Goal: Task Accomplishment & Management: Use online tool/utility

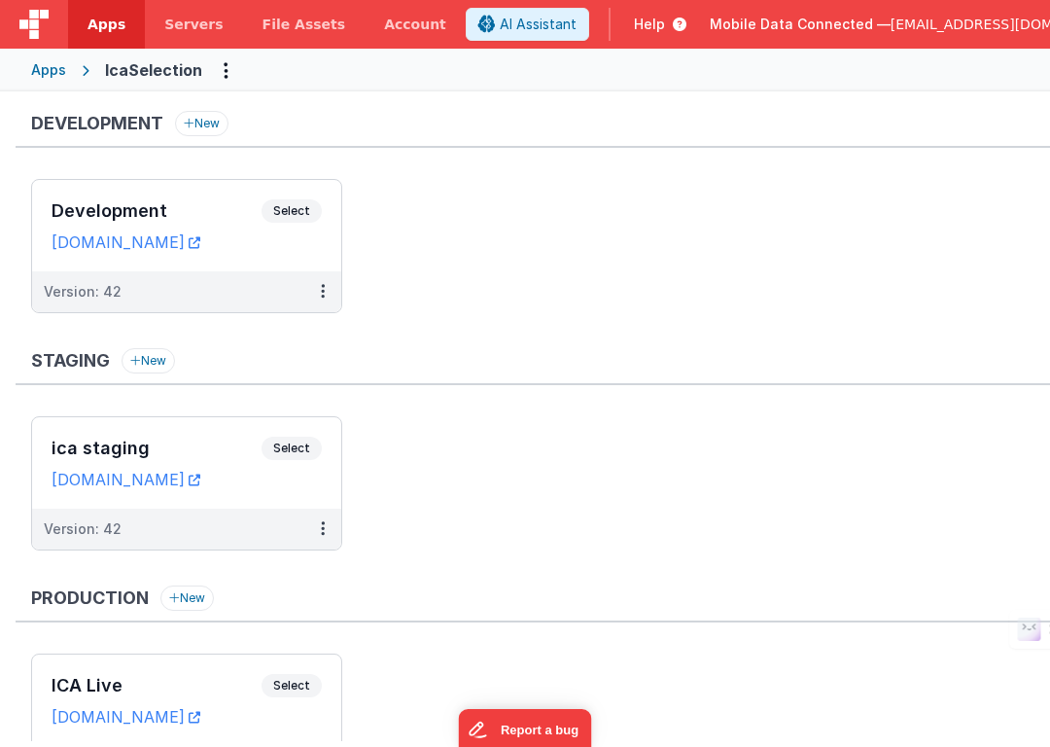
click at [51, 69] on div "Apps" at bounding box center [48, 69] width 35 height 19
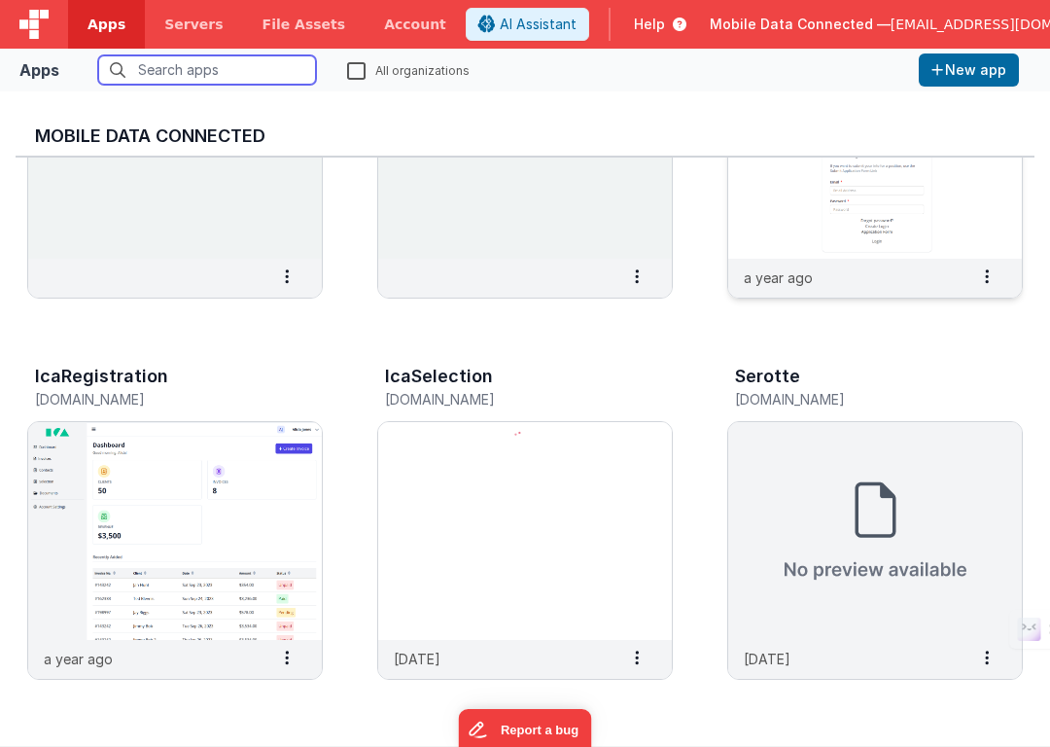
scroll to position [220, 0]
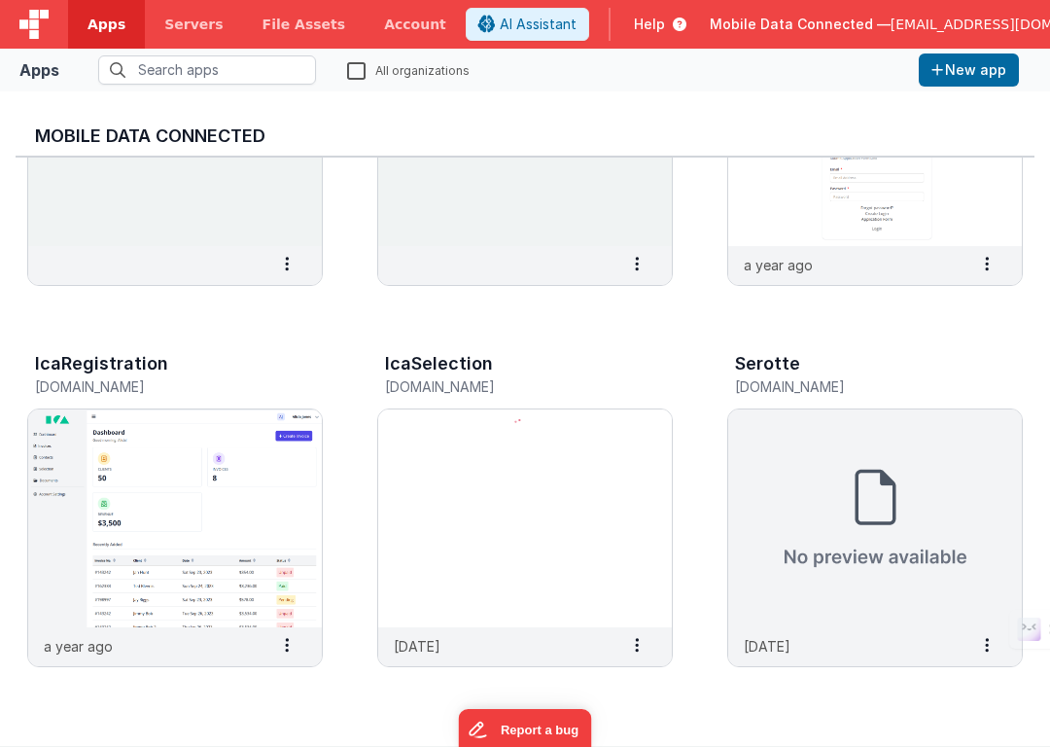
click at [922, 22] on span "[EMAIL_ADDRESS][DOMAIN_NAME]" at bounding box center [1010, 24] width 238 height 19
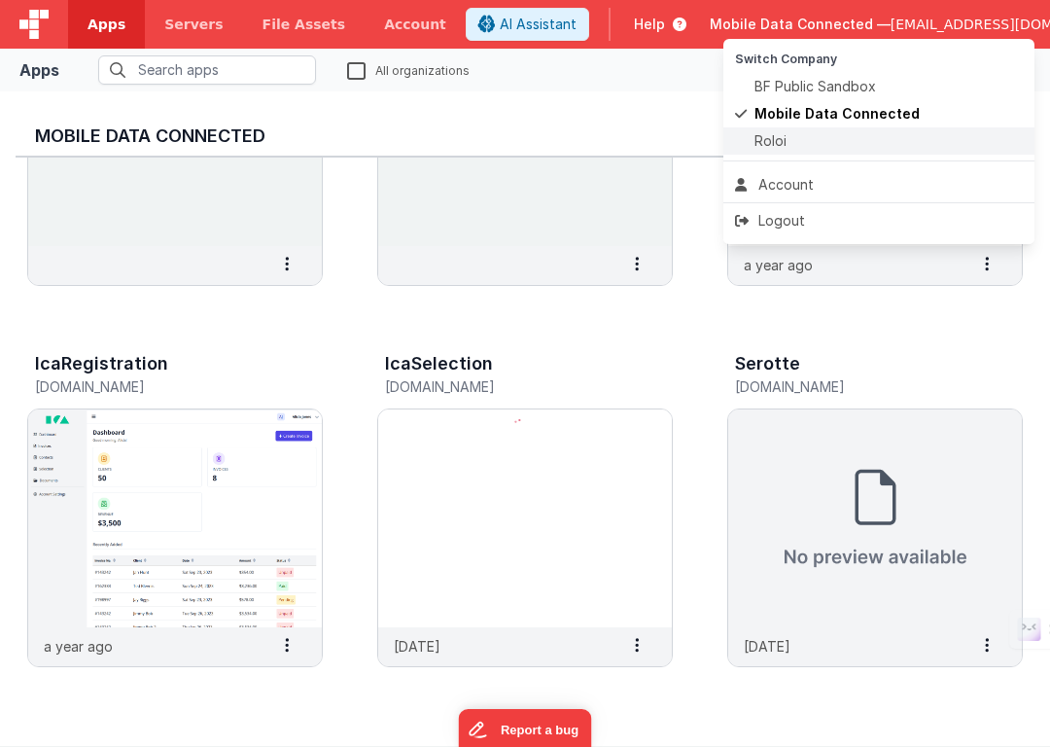
click at [822, 134] on div "Roloi" at bounding box center [879, 140] width 288 height 19
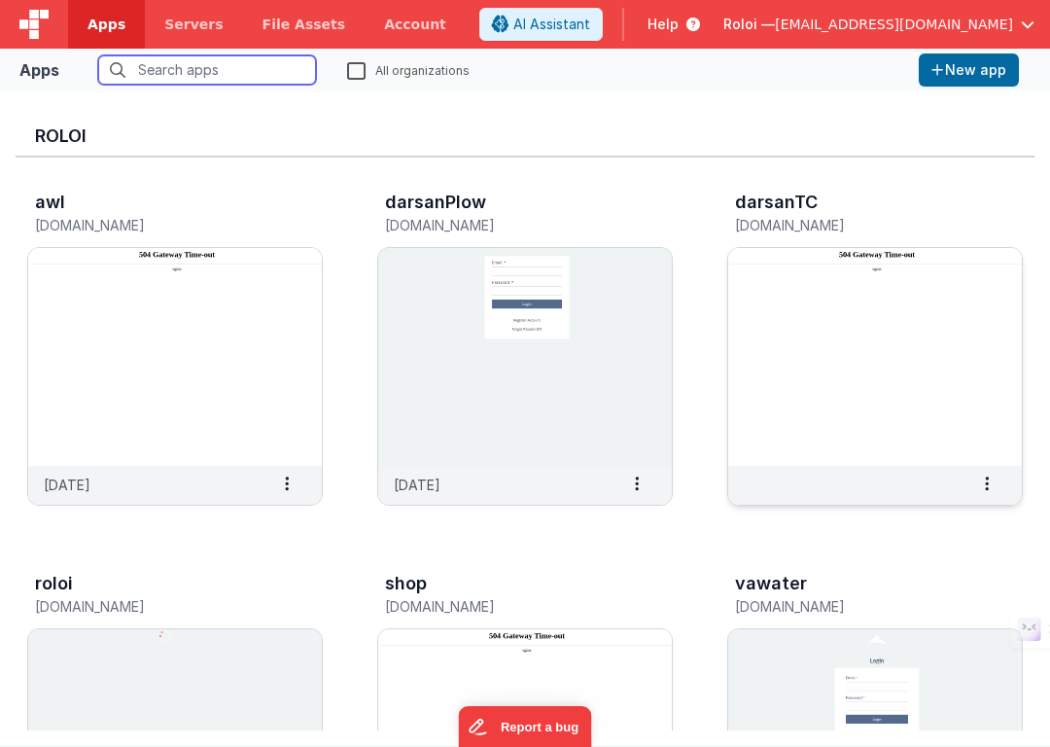
scroll to position [74, 0]
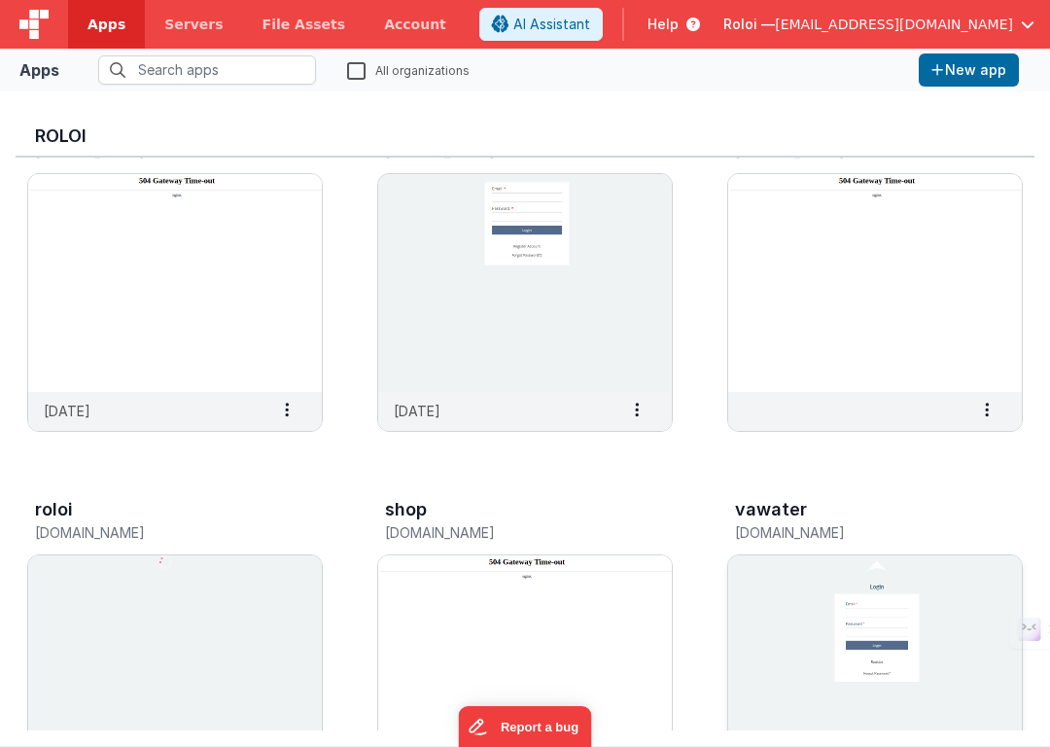
click at [833, 614] on img at bounding box center [875, 664] width 294 height 218
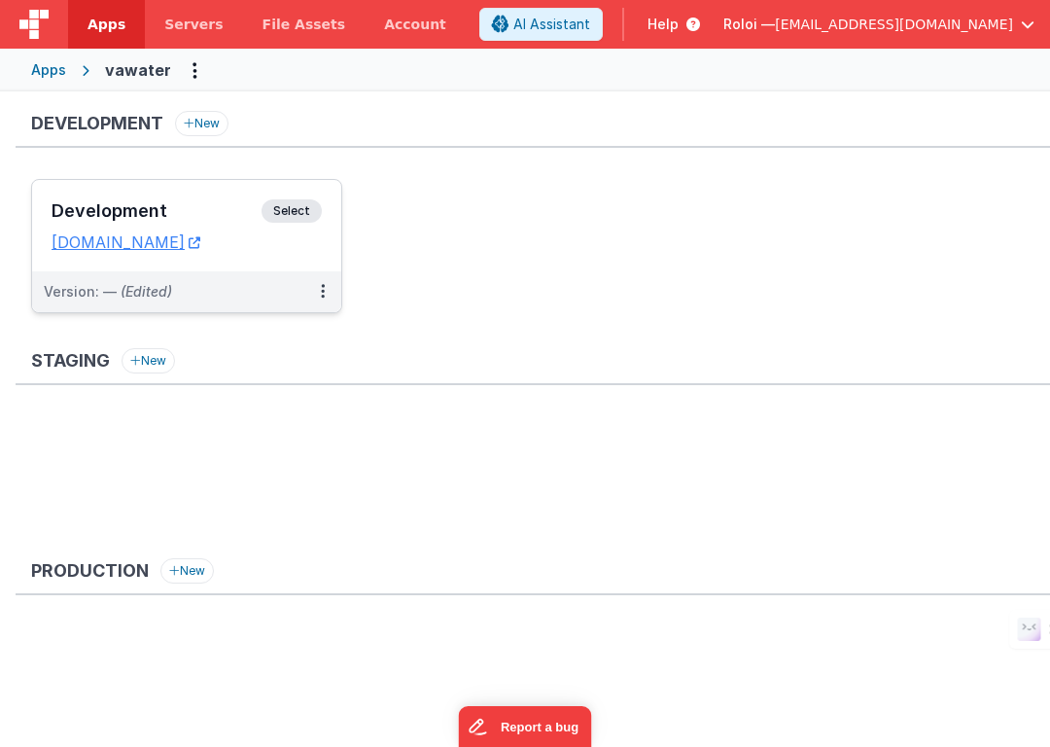
click at [291, 209] on span "Select" at bounding box center [292, 210] width 60 height 23
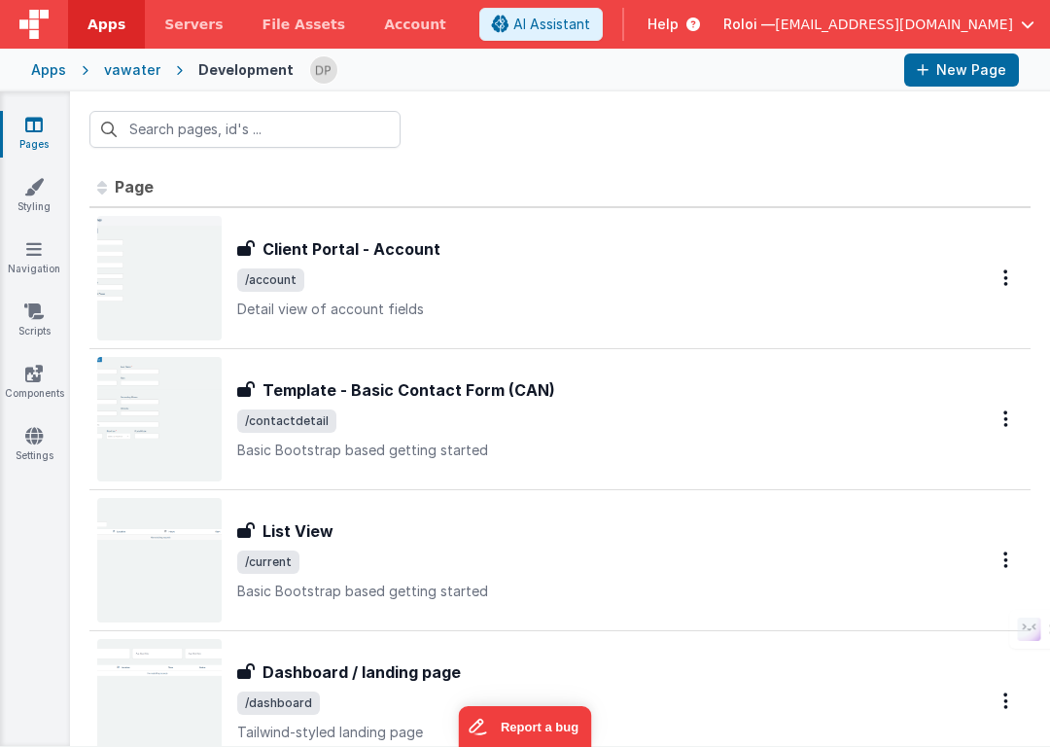
click at [131, 71] on div "vawater" at bounding box center [132, 69] width 56 height 19
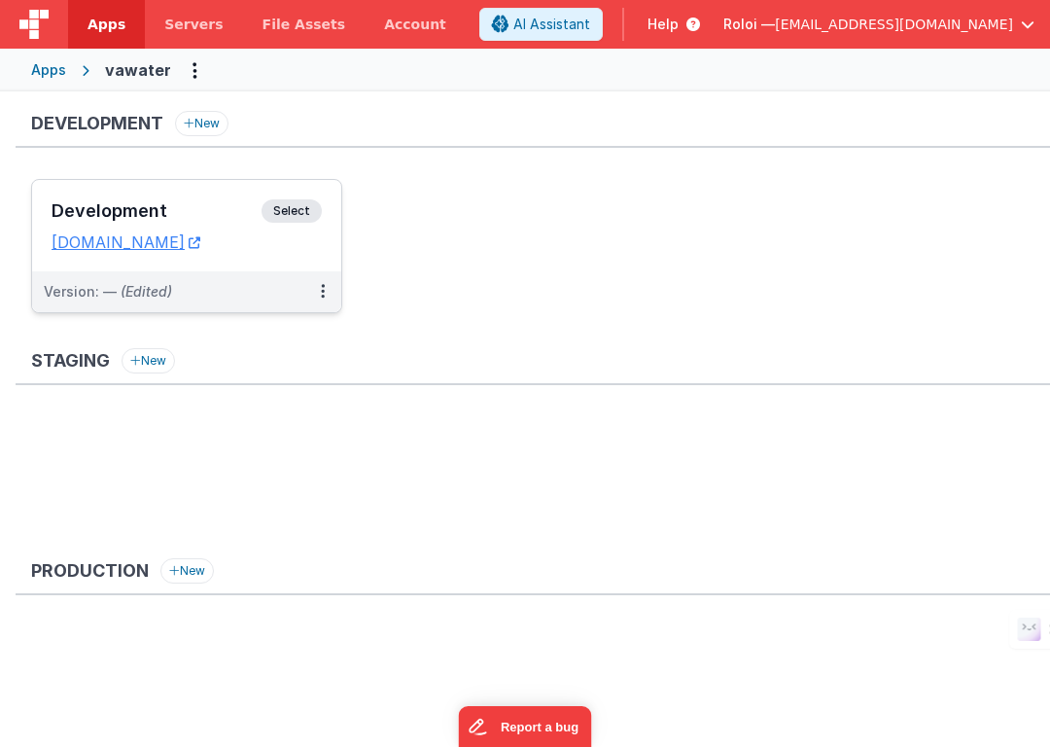
click at [288, 208] on span "Select" at bounding box center [292, 210] width 60 height 23
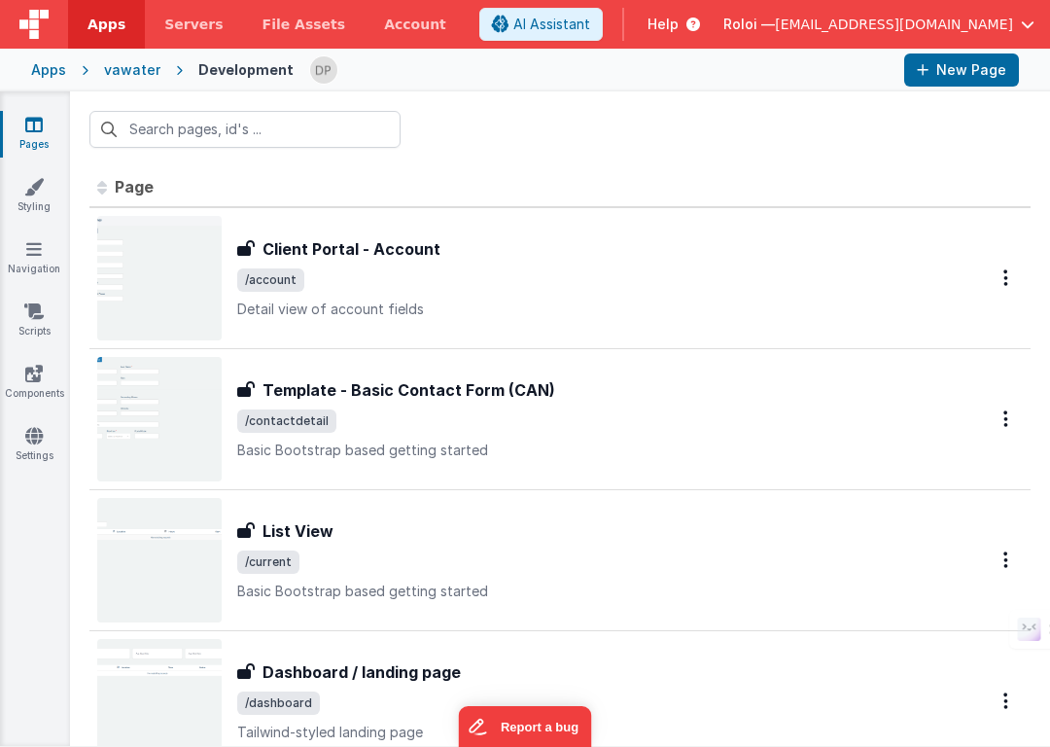
click at [126, 68] on div "vawater" at bounding box center [132, 69] width 56 height 19
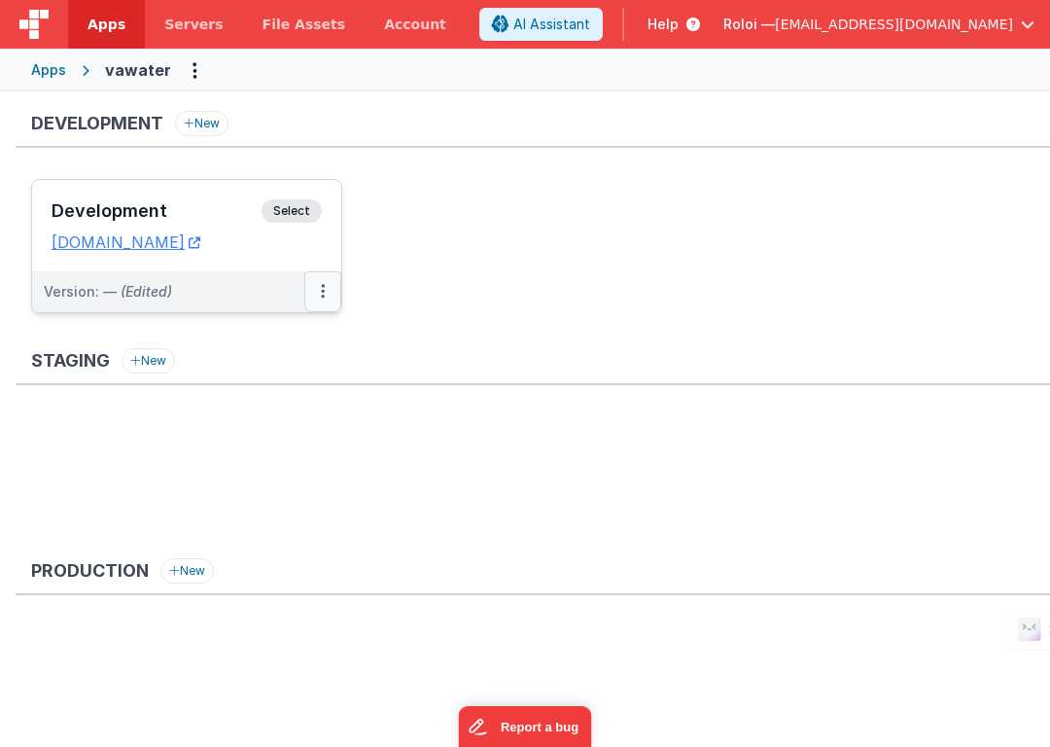
click at [321, 292] on icon at bounding box center [323, 291] width 4 height 1
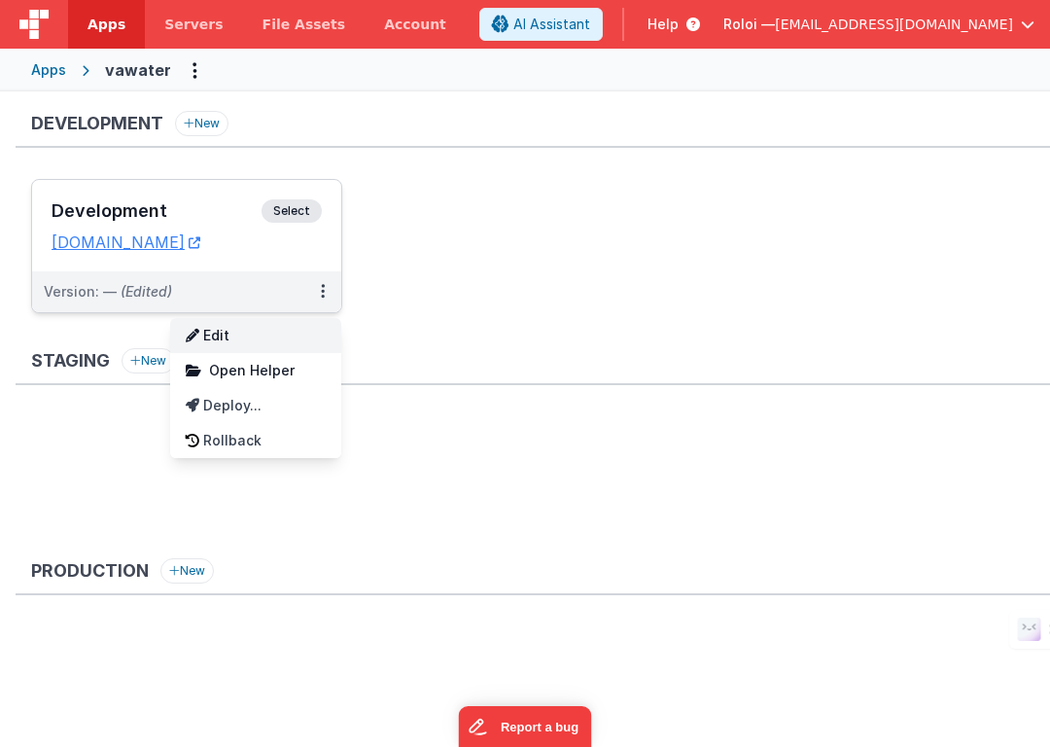
click at [262, 344] on link "Edit" at bounding box center [255, 335] width 171 height 35
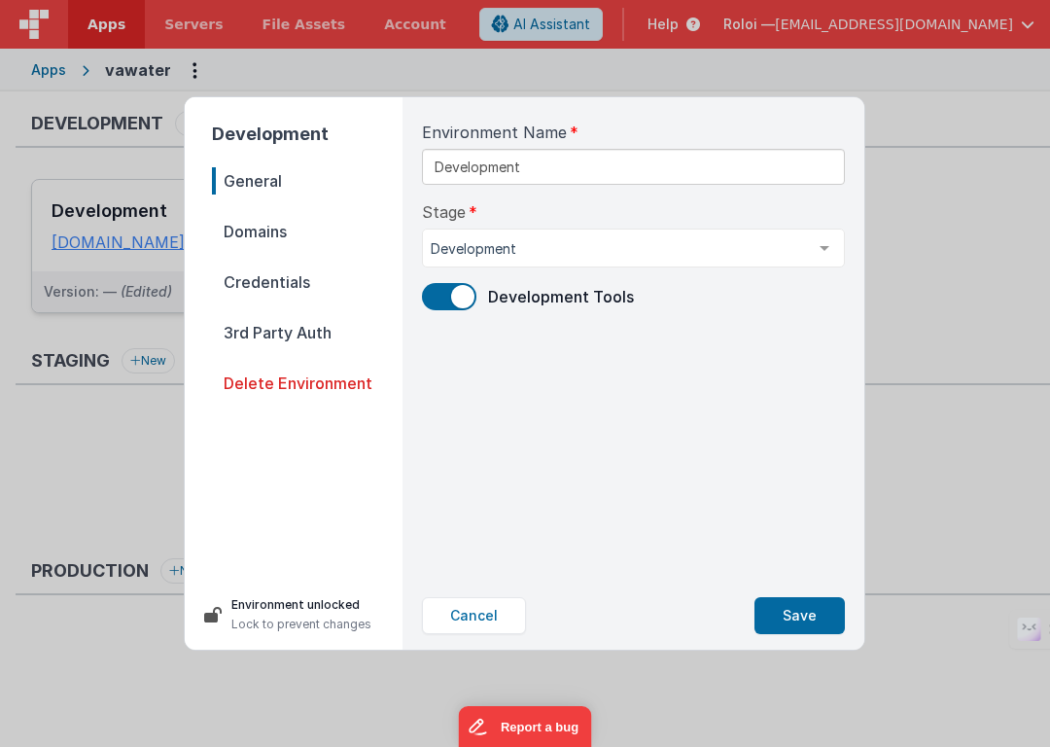
click at [292, 230] on span "Domains" at bounding box center [307, 231] width 191 height 27
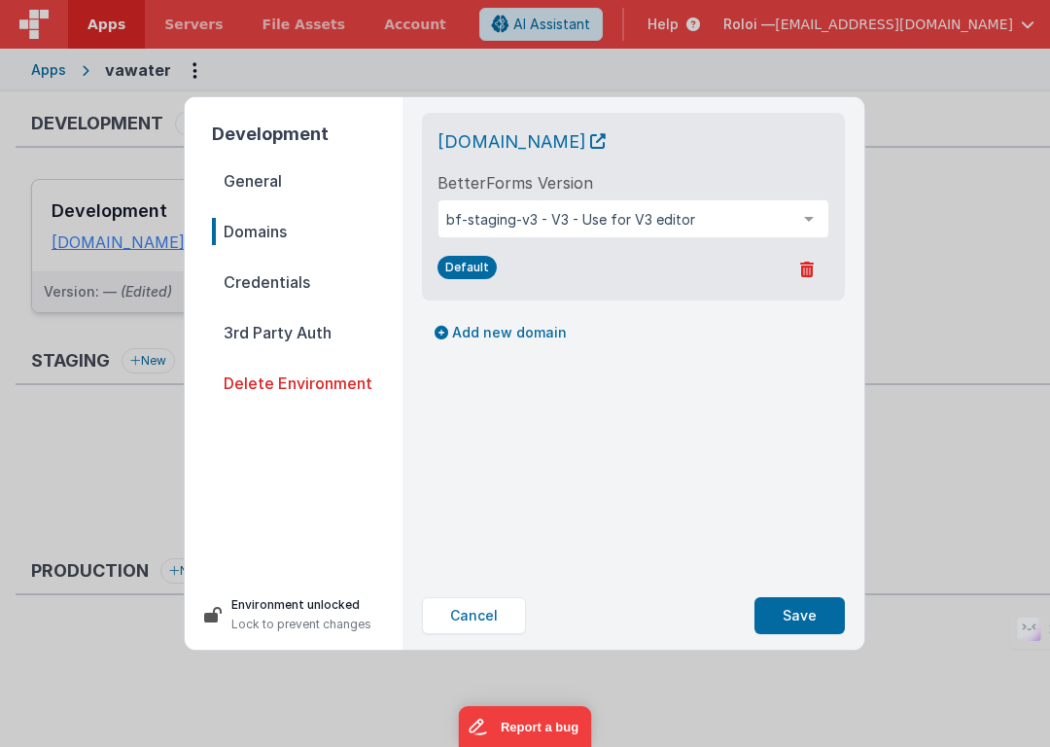
click at [746, 150] on div "[DOMAIN_NAME]" at bounding box center [634, 141] width 392 height 27
click at [276, 286] on span "Credentials" at bounding box center [307, 281] width 191 height 27
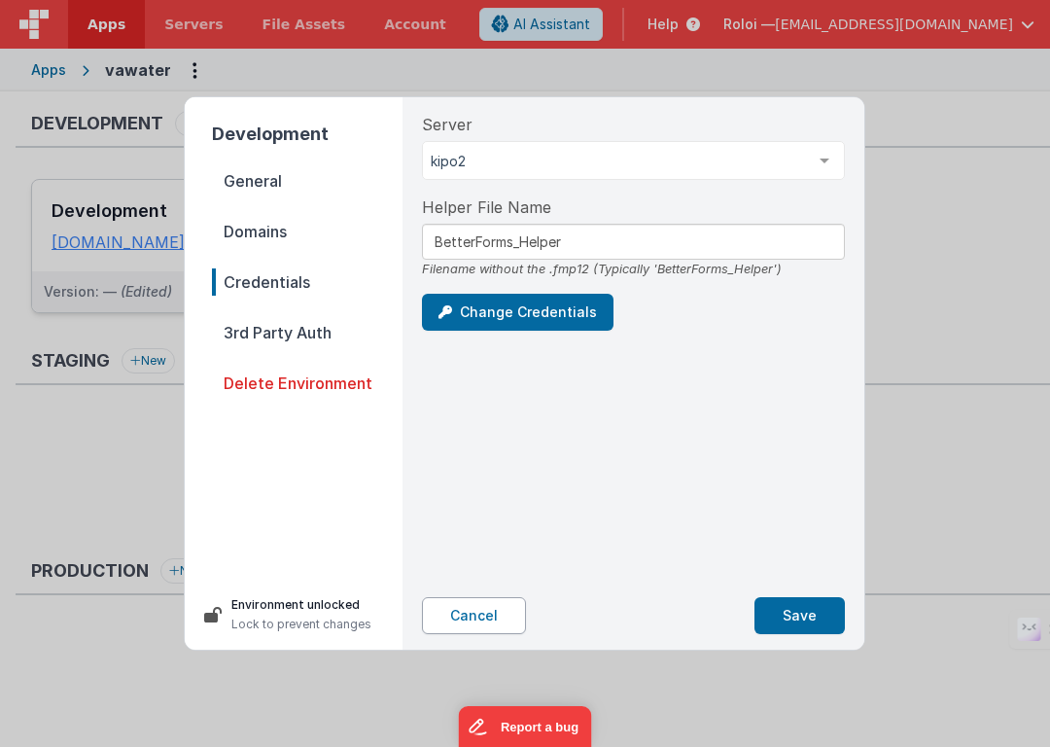
click at [475, 619] on button "Cancel" at bounding box center [474, 615] width 104 height 37
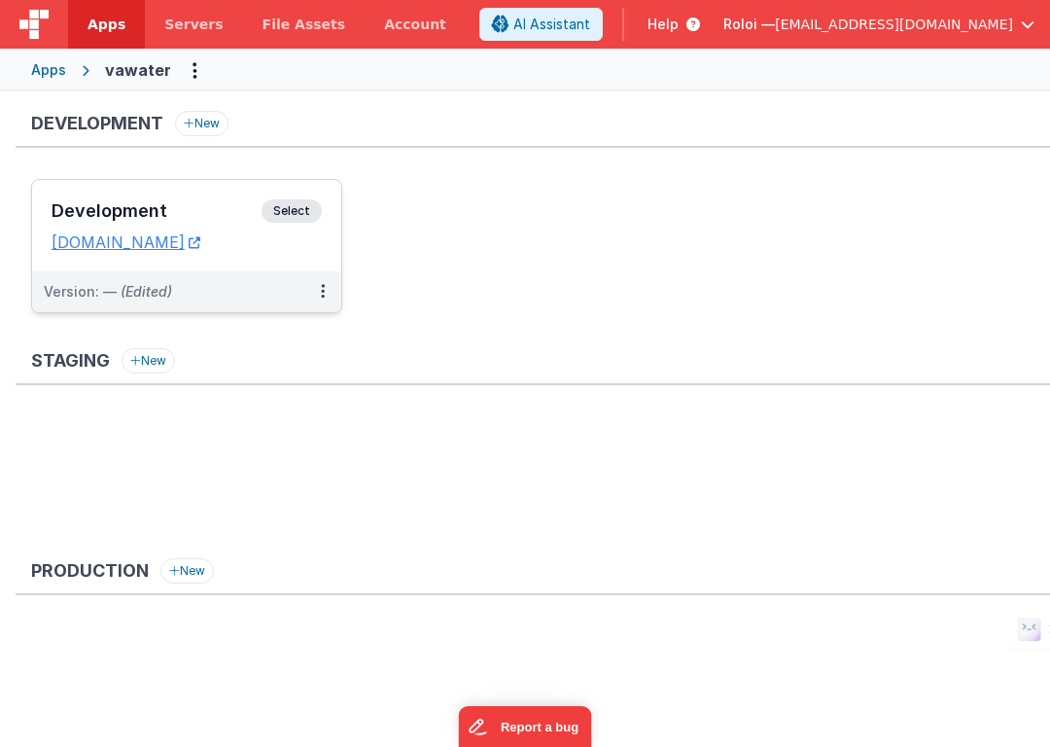
click at [52, 65] on div "Apps" at bounding box center [48, 69] width 35 height 19
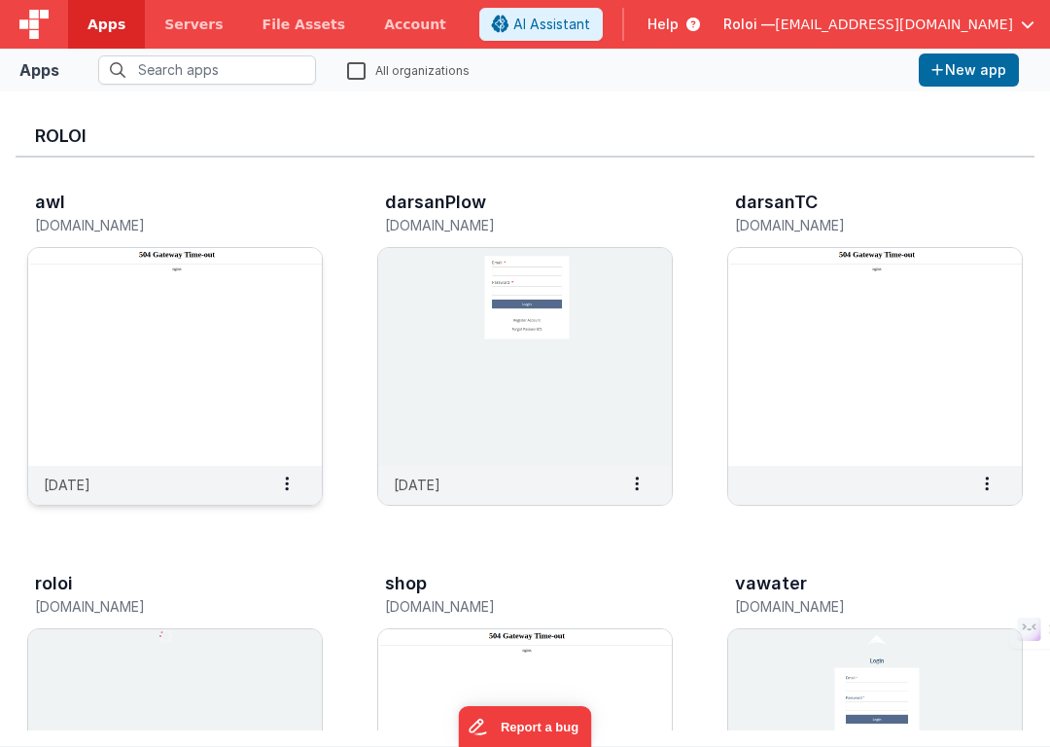
click at [222, 302] on img at bounding box center [175, 357] width 294 height 218
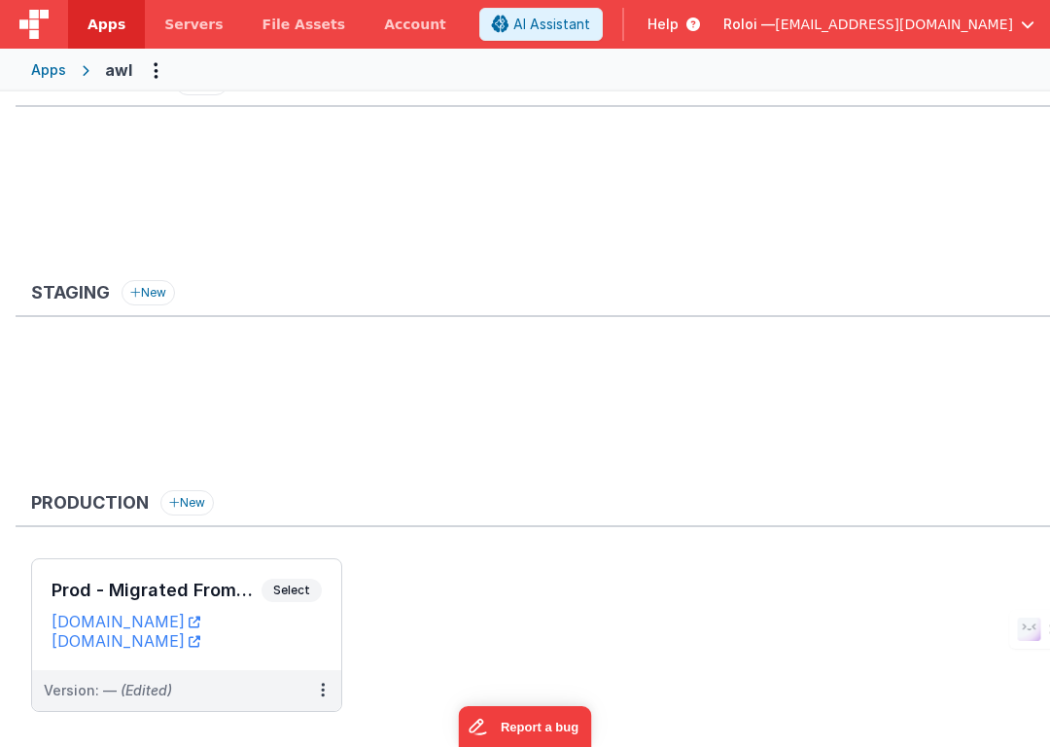
scroll to position [79, 0]
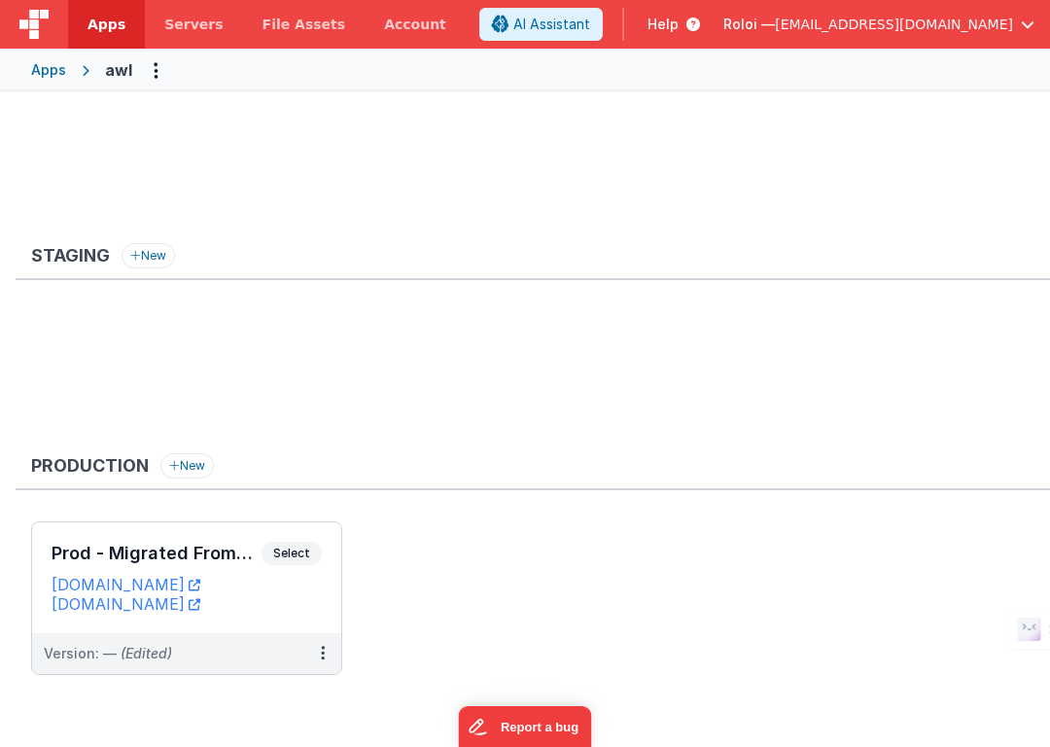
click at [51, 66] on div "Apps" at bounding box center [48, 69] width 35 height 19
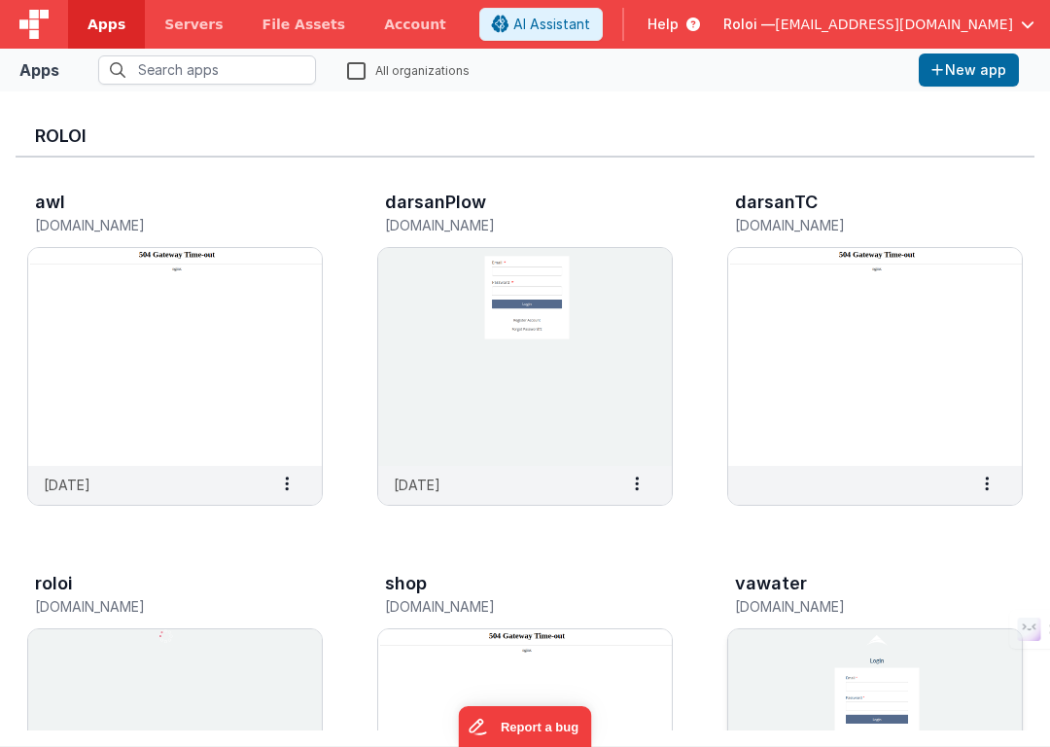
click at [780, 643] on img at bounding box center [875, 738] width 294 height 218
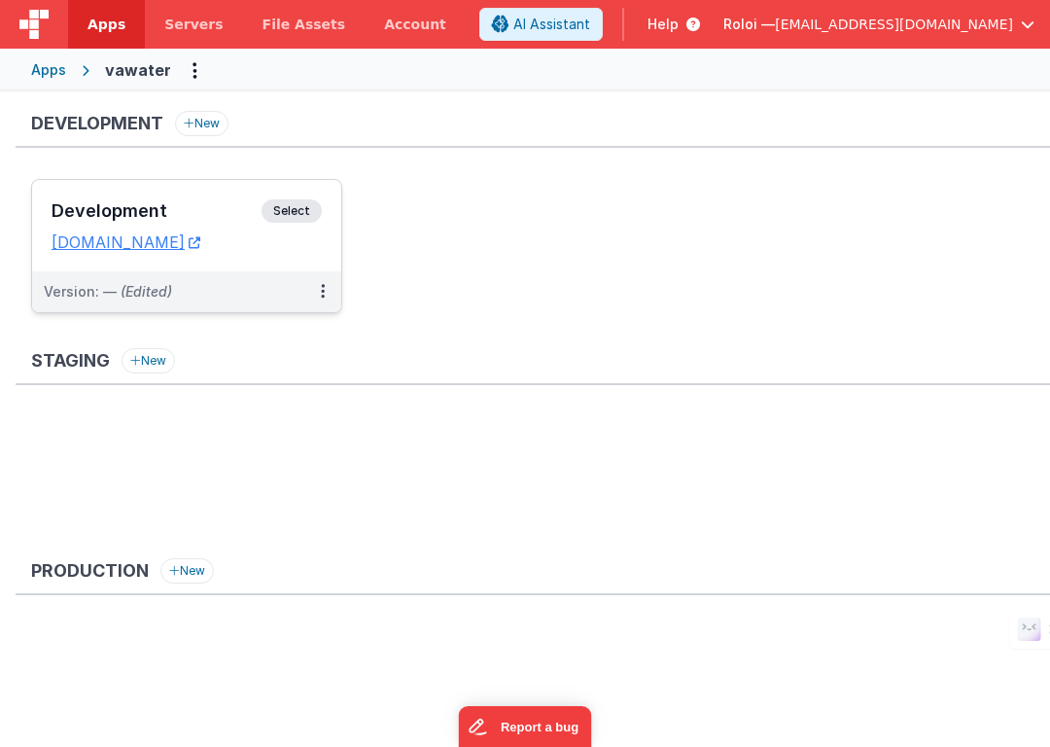
click at [290, 211] on span "Select" at bounding box center [292, 210] width 60 height 23
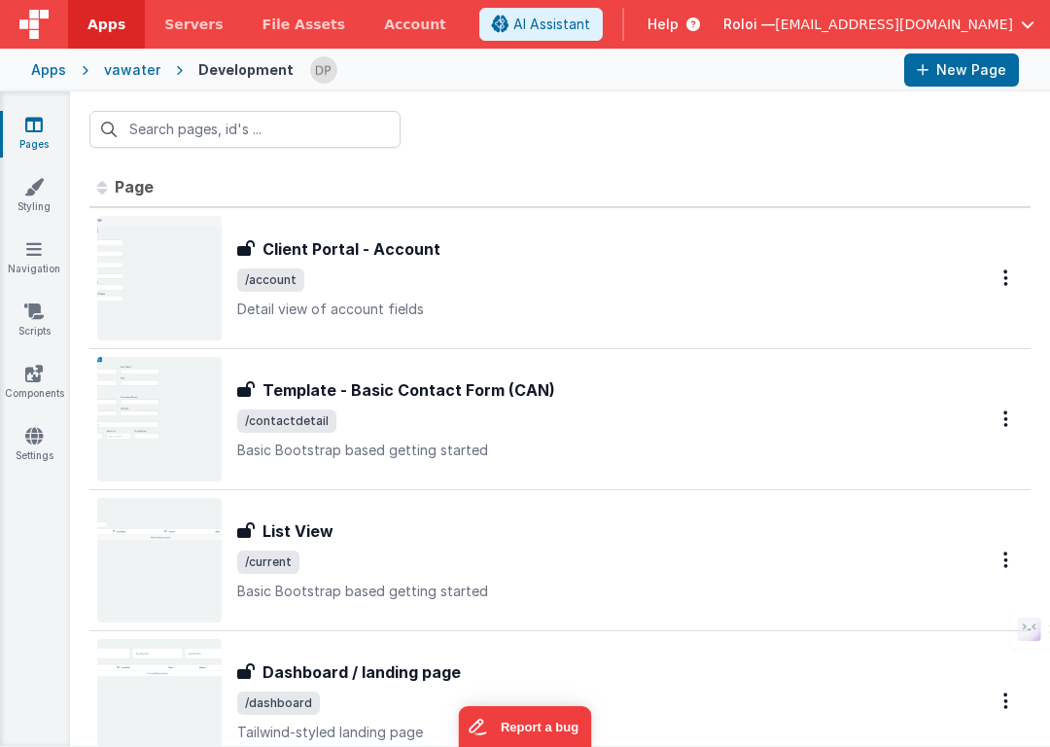
click at [131, 66] on div "vawater" at bounding box center [132, 69] width 56 height 19
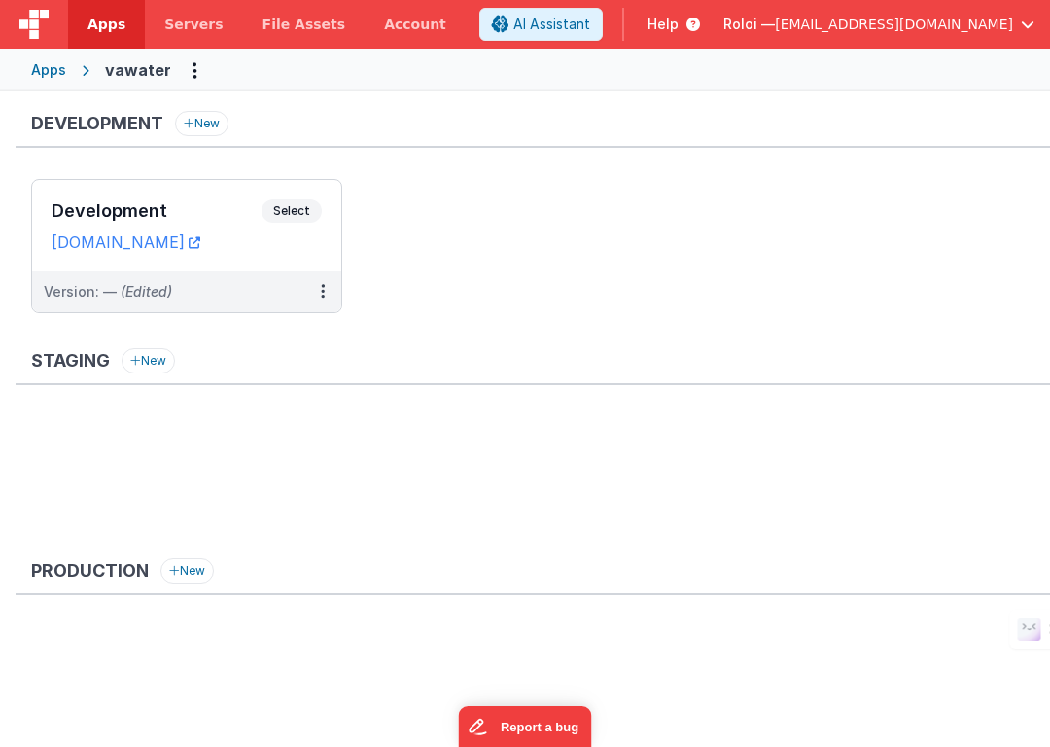
click at [47, 65] on div "Apps" at bounding box center [48, 69] width 35 height 19
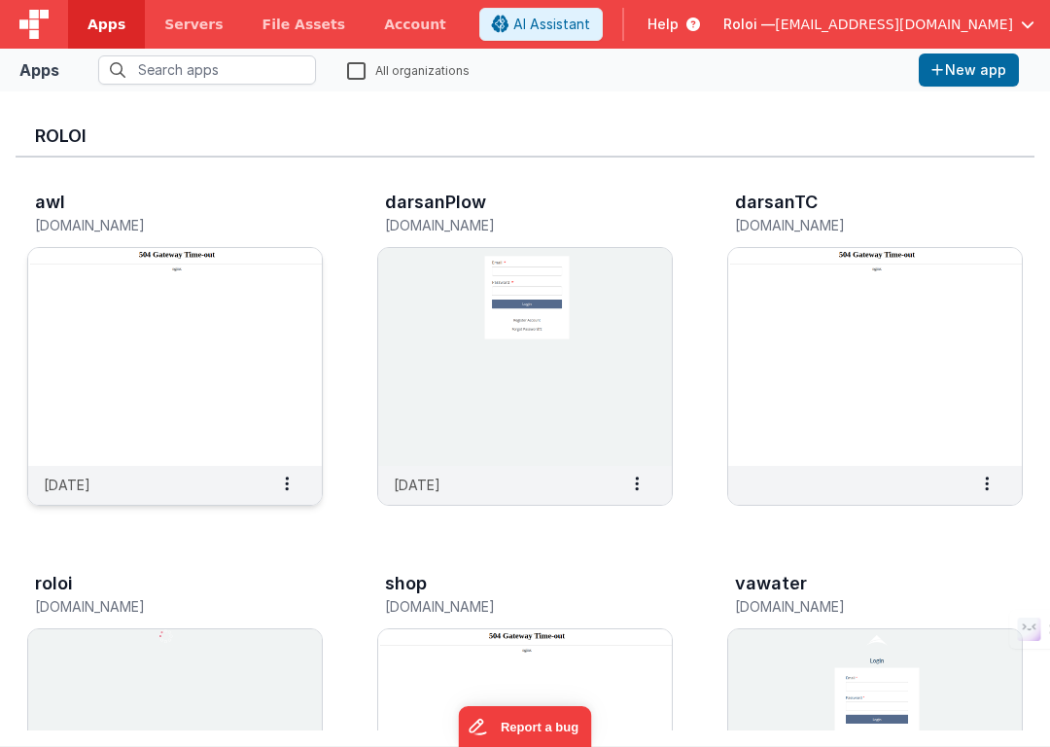
click at [205, 253] on img at bounding box center [175, 357] width 294 height 218
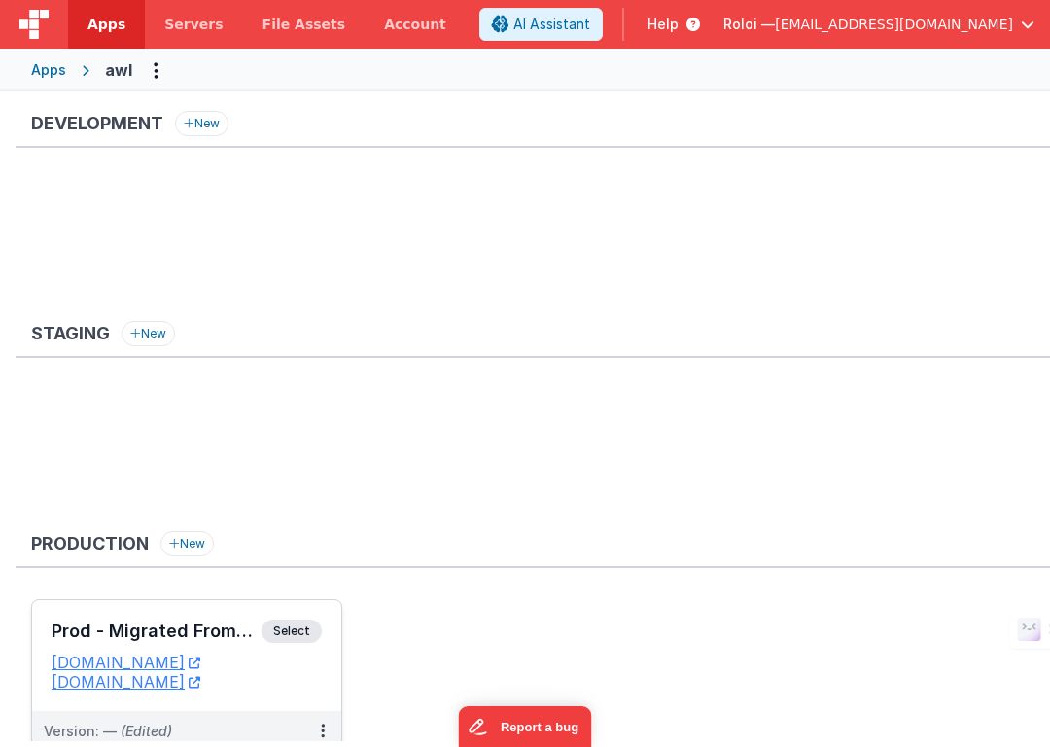
click at [298, 633] on span "Select" at bounding box center [292, 630] width 60 height 23
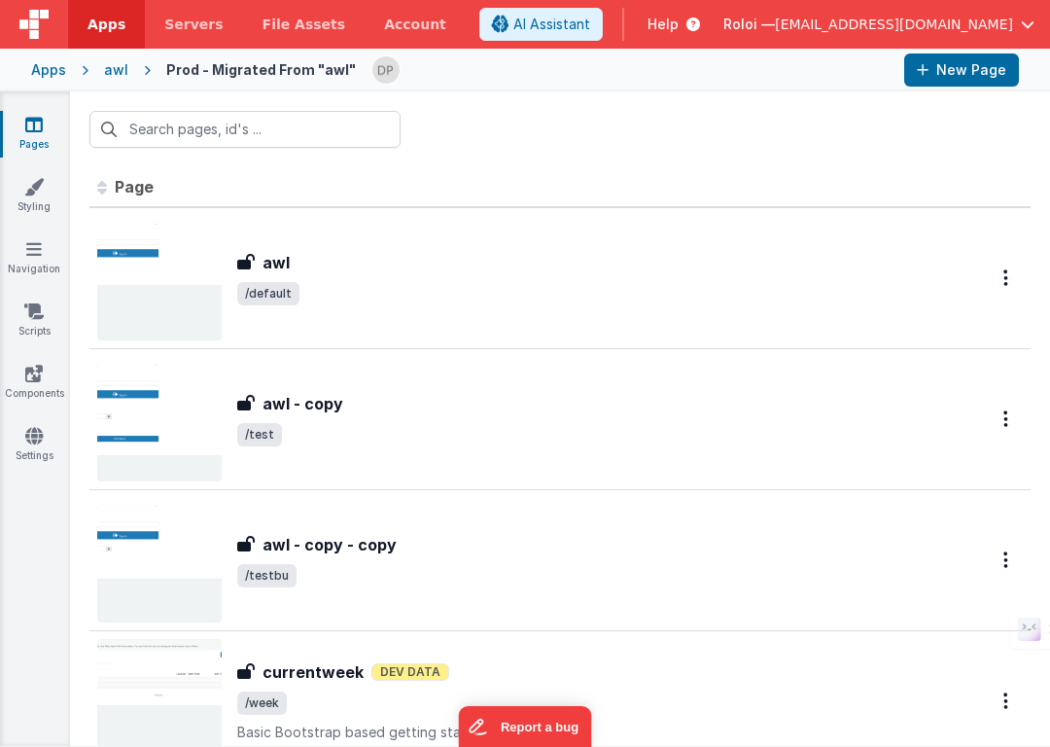
click at [116, 71] on div "awl" at bounding box center [116, 69] width 24 height 19
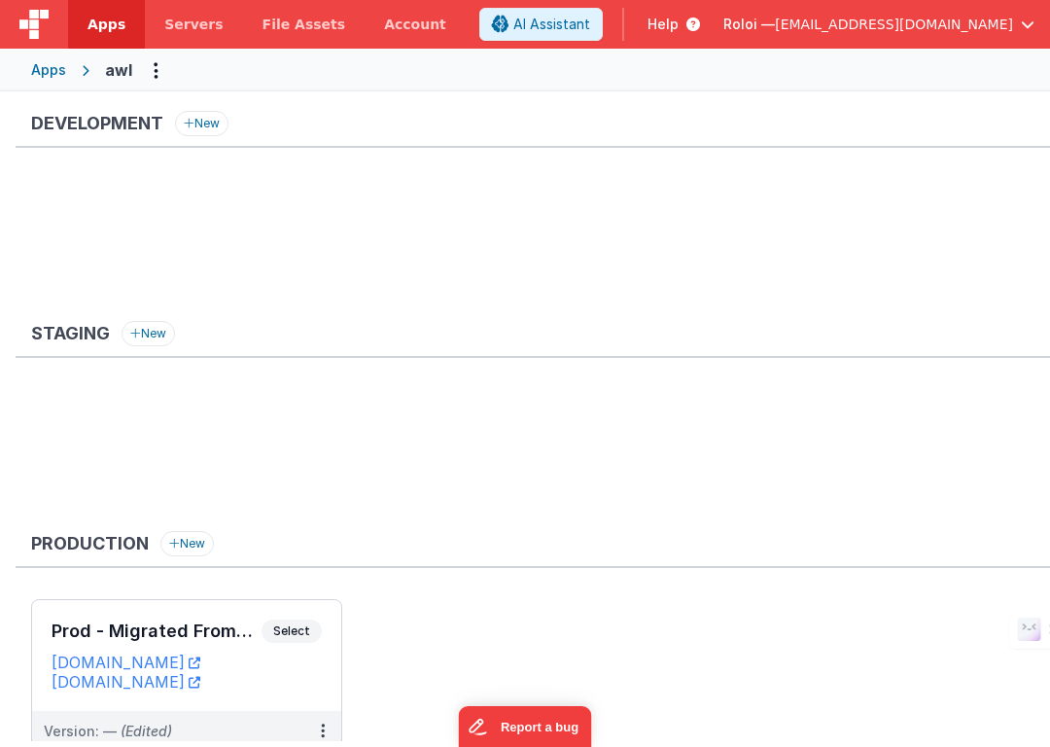
click at [46, 66] on div "Apps" at bounding box center [48, 69] width 35 height 19
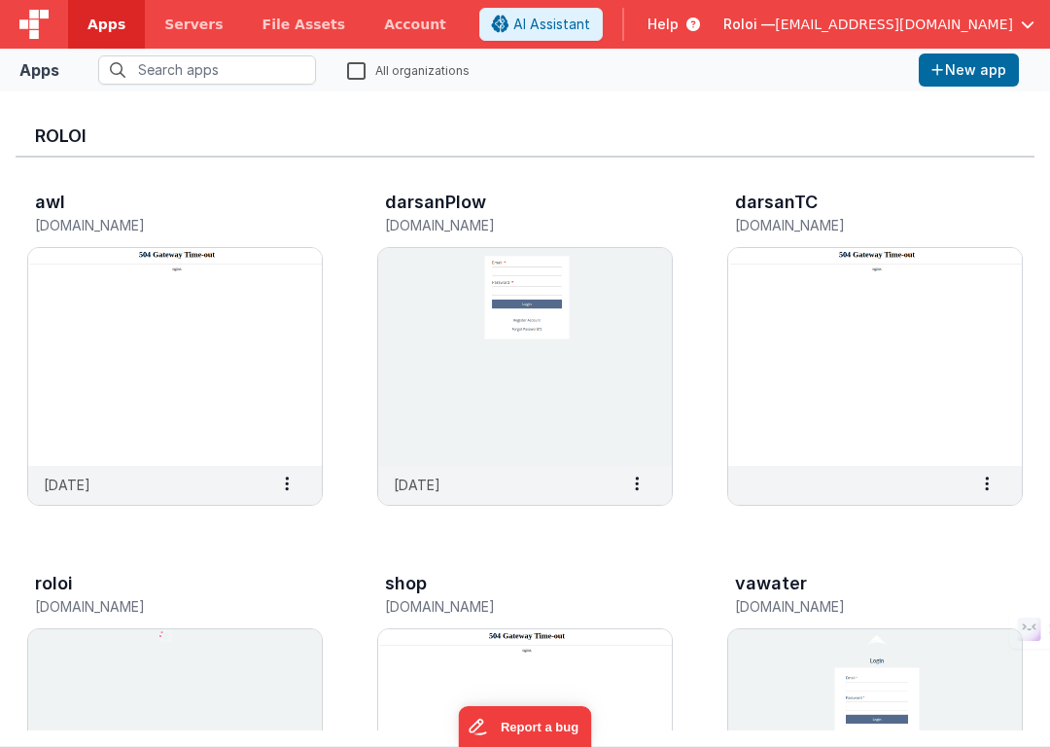
click at [905, 26] on span "[EMAIL_ADDRESS][DOMAIN_NAME]" at bounding box center [894, 24] width 238 height 19
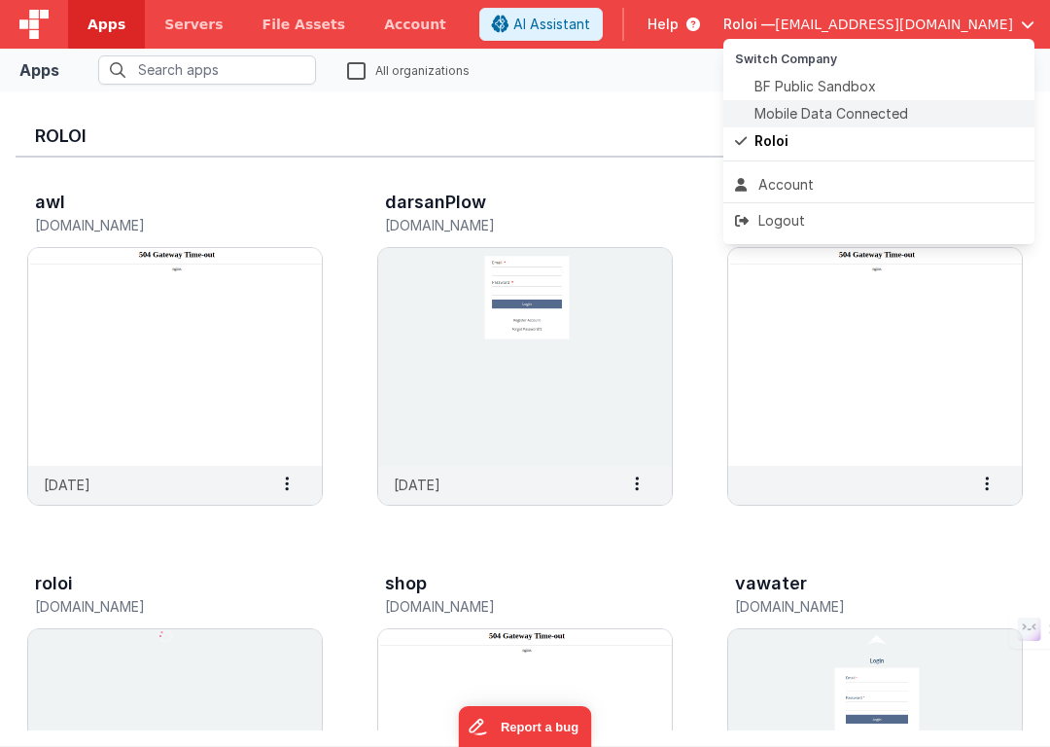
click at [820, 112] on span "Mobile Data Connected" at bounding box center [832, 113] width 154 height 19
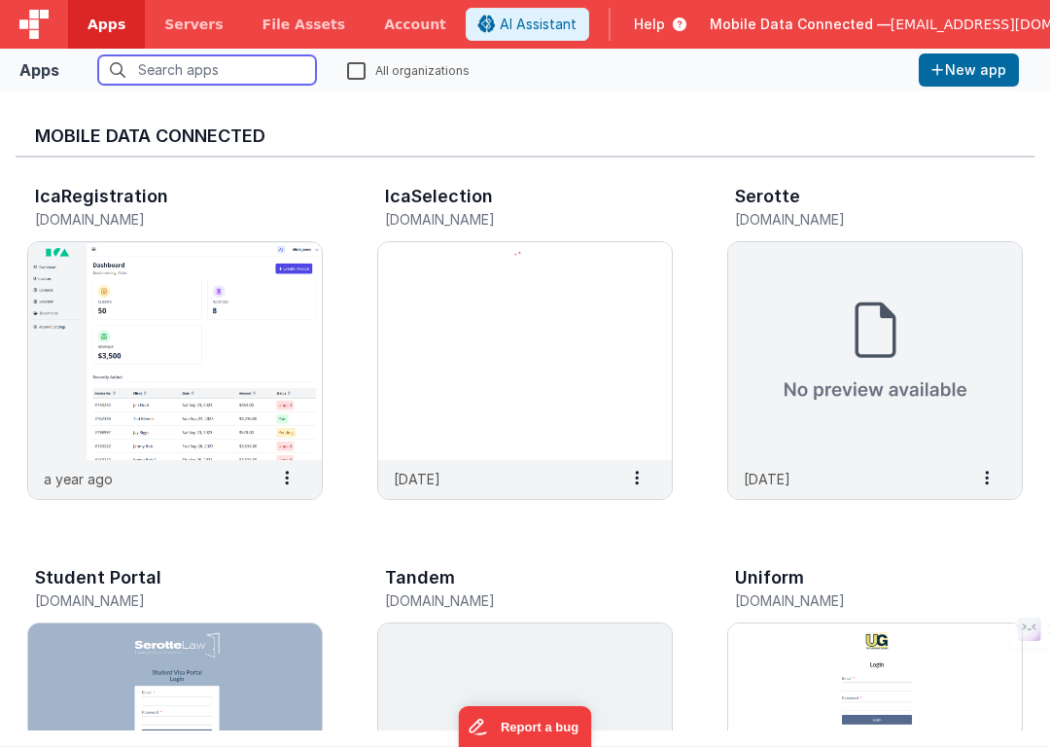
scroll to position [683, 0]
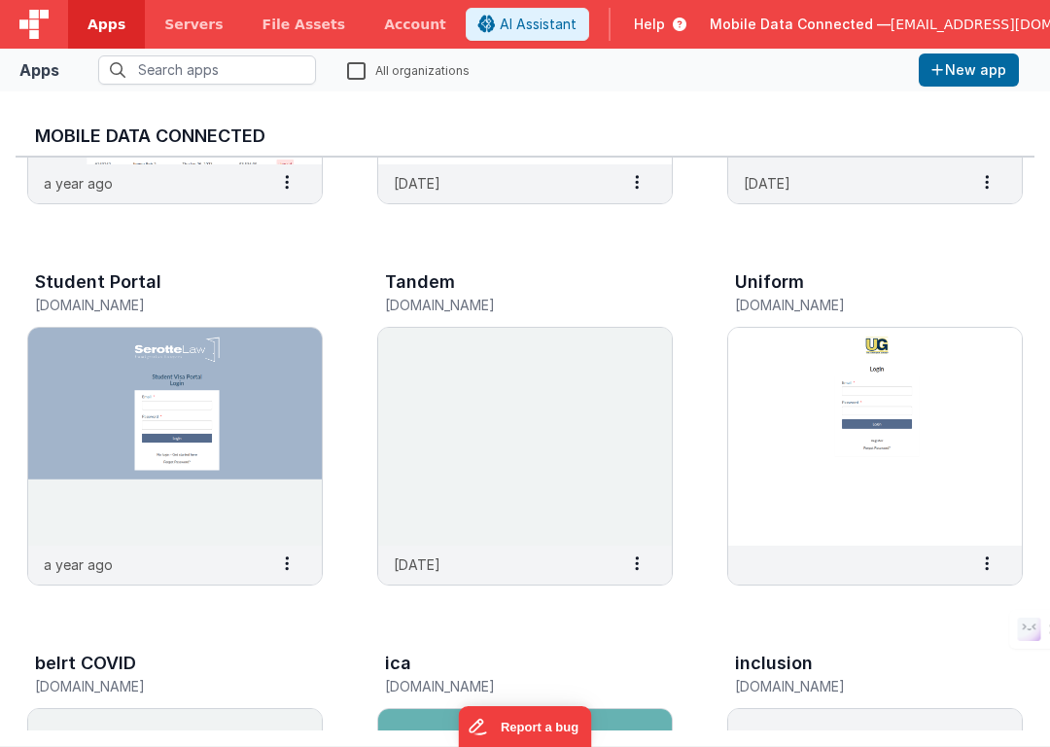
click at [932, 22] on span "[EMAIL_ADDRESS][DOMAIN_NAME]" at bounding box center [1010, 24] width 238 height 19
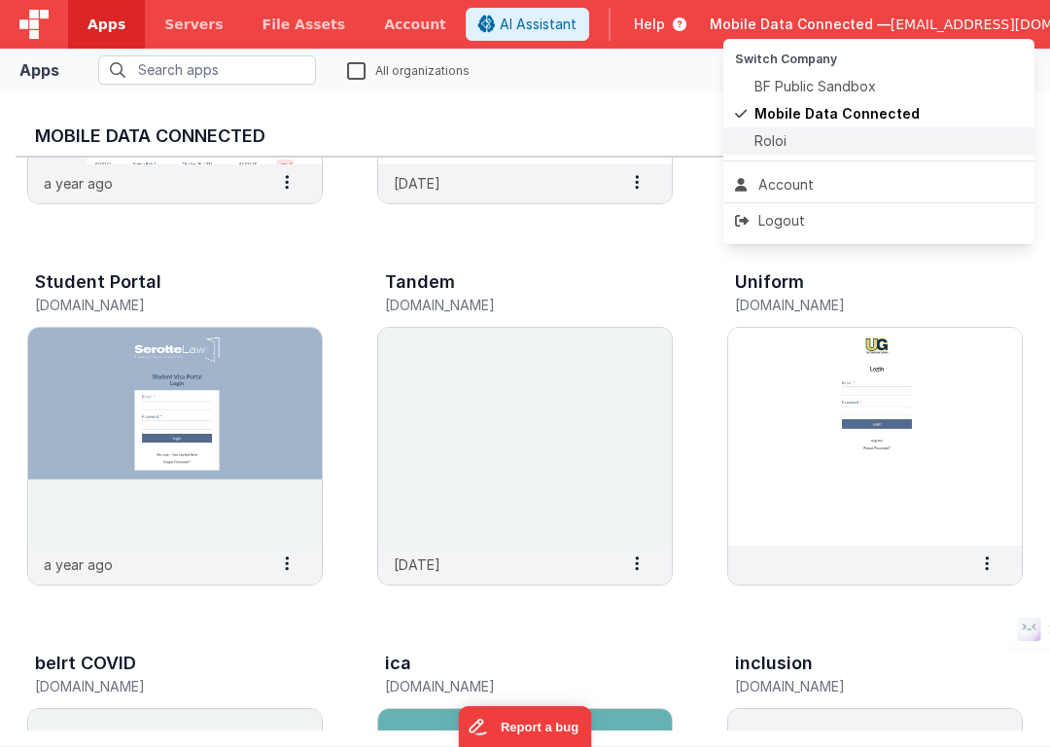
click at [798, 138] on div "Roloi" at bounding box center [879, 140] width 288 height 19
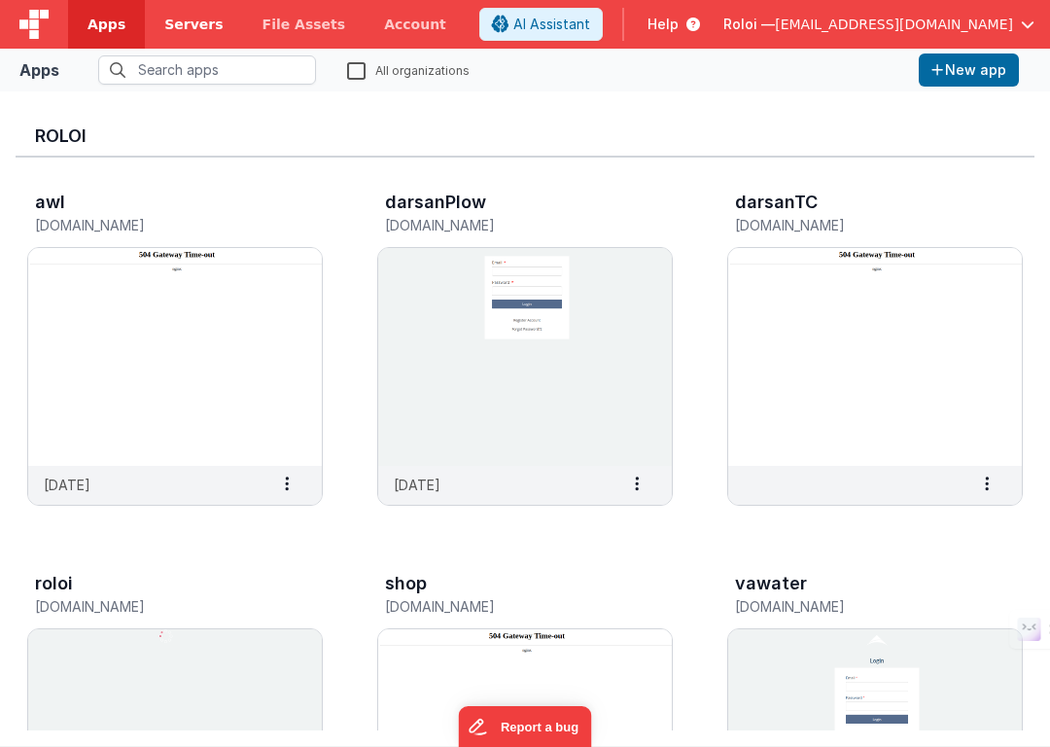
click at [198, 25] on span "Servers" at bounding box center [193, 24] width 58 height 19
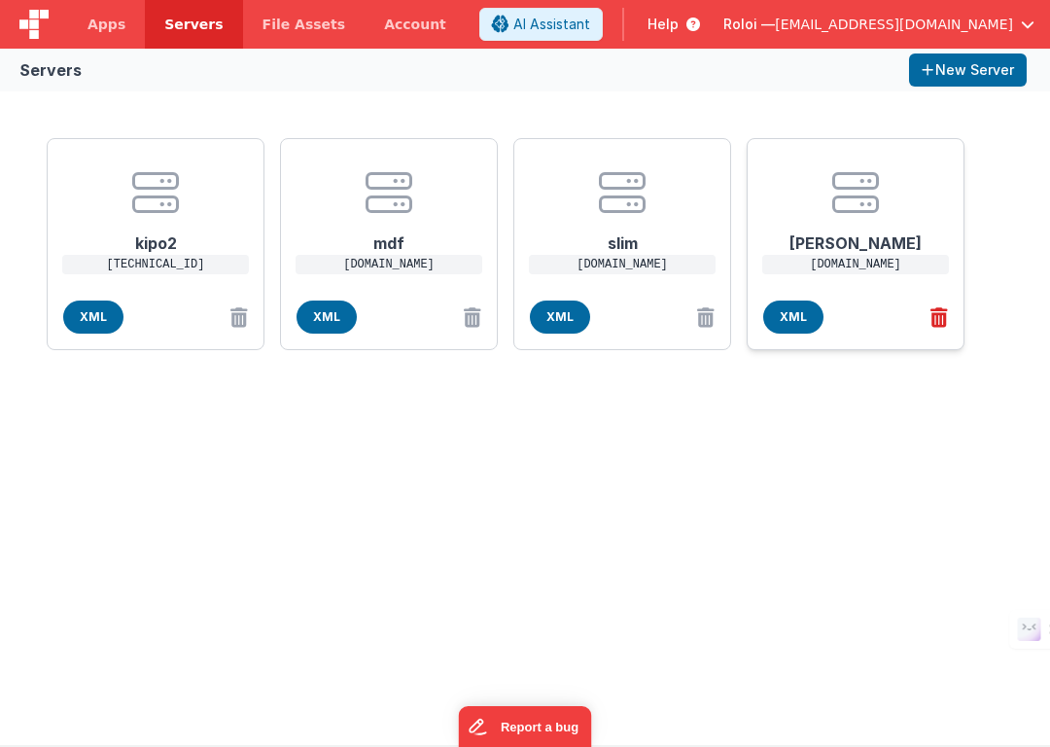
click at [942, 314] on icon at bounding box center [935, 317] width 25 height 32
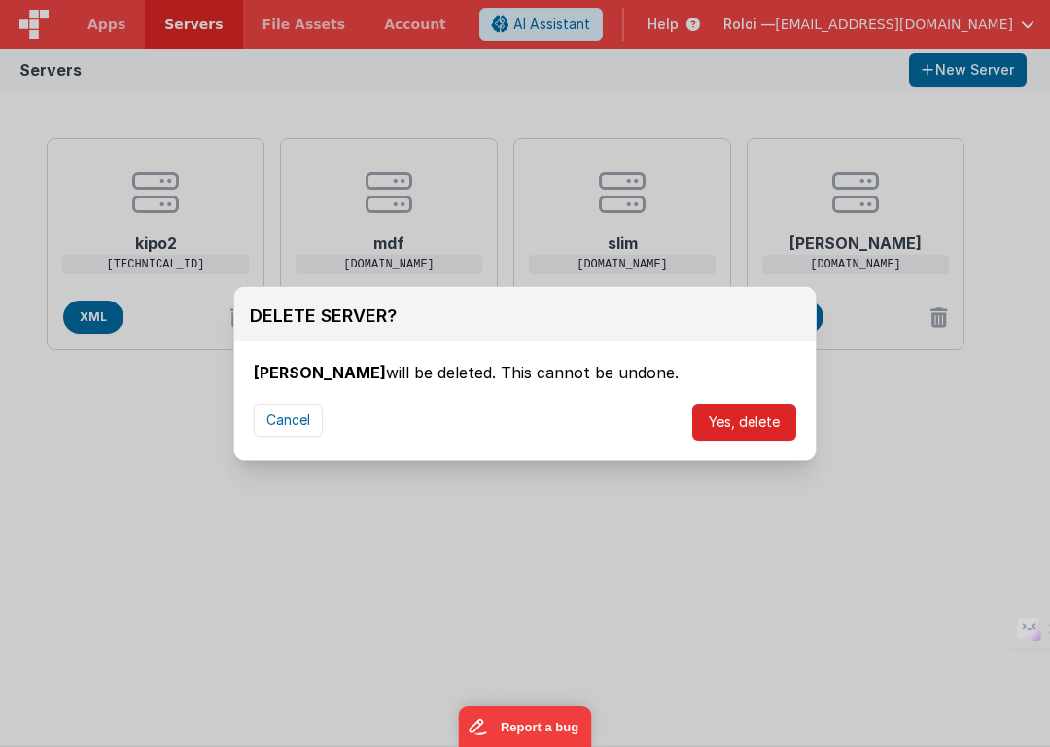
click at [738, 419] on button "Yes, delete" at bounding box center [744, 422] width 104 height 37
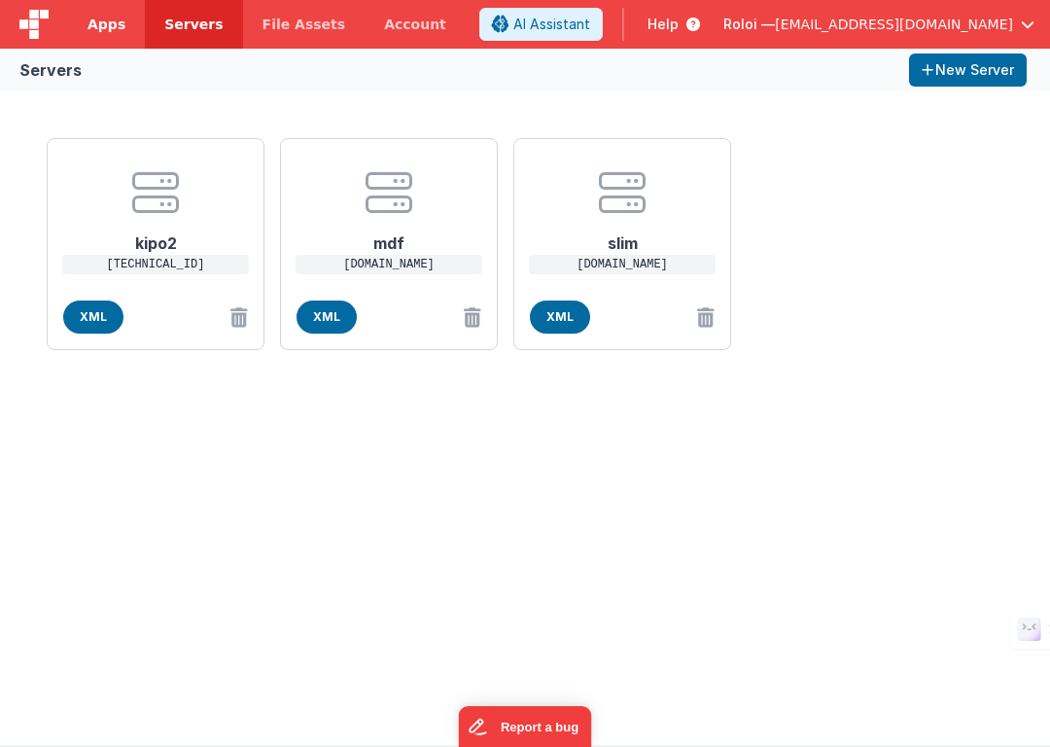
click at [95, 21] on span "Apps" at bounding box center [107, 24] width 38 height 19
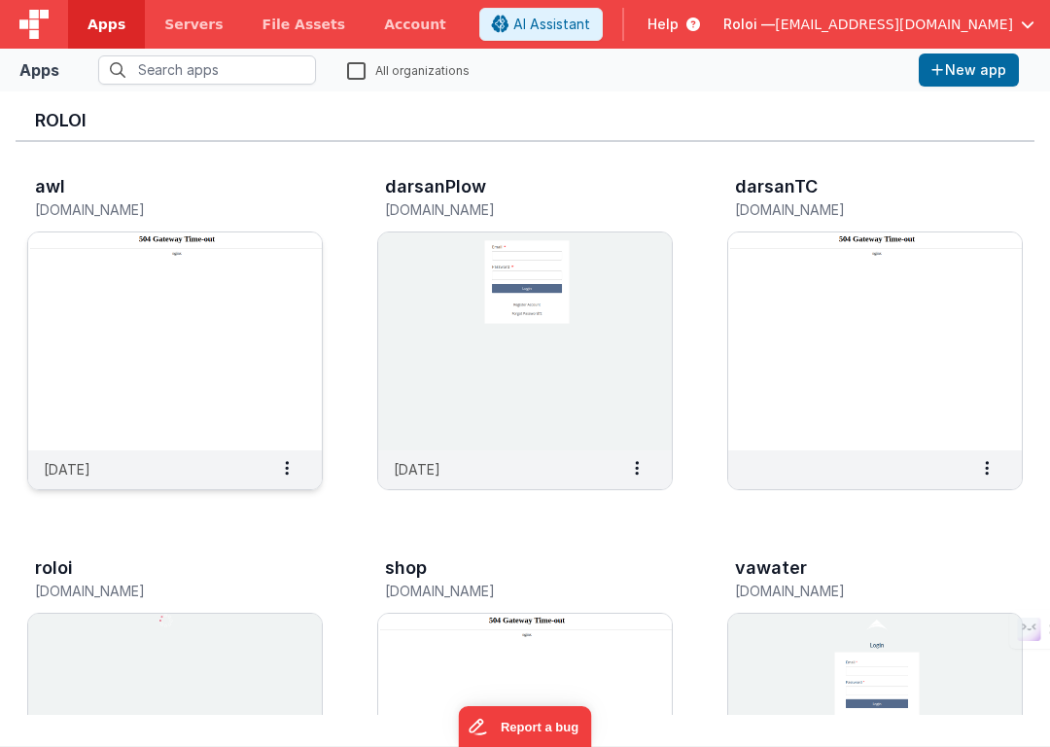
click at [216, 305] on img at bounding box center [175, 341] width 294 height 218
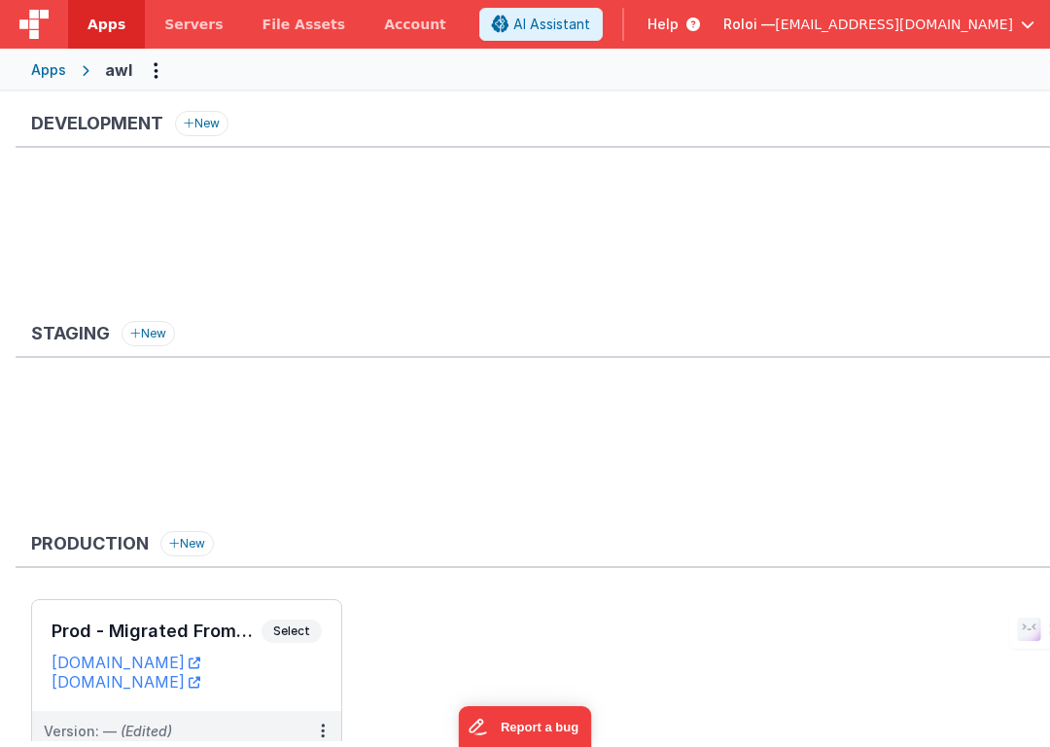
scroll to position [37, 0]
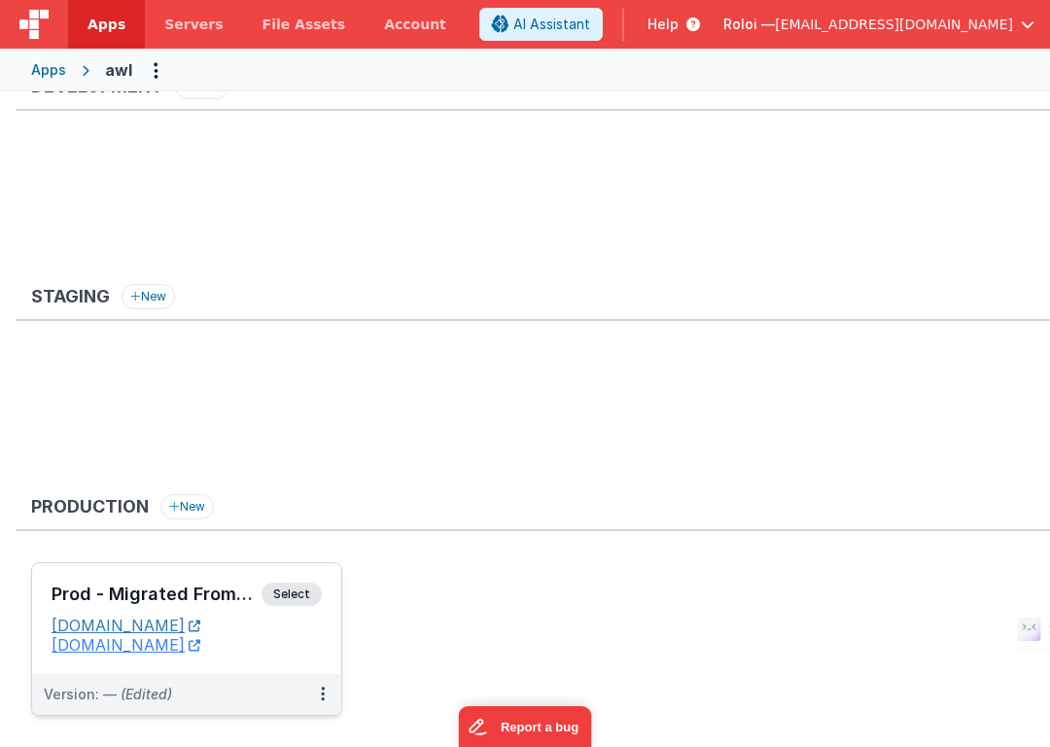
click at [118, 628] on link "[DOMAIN_NAME]" at bounding box center [126, 624] width 149 height 19
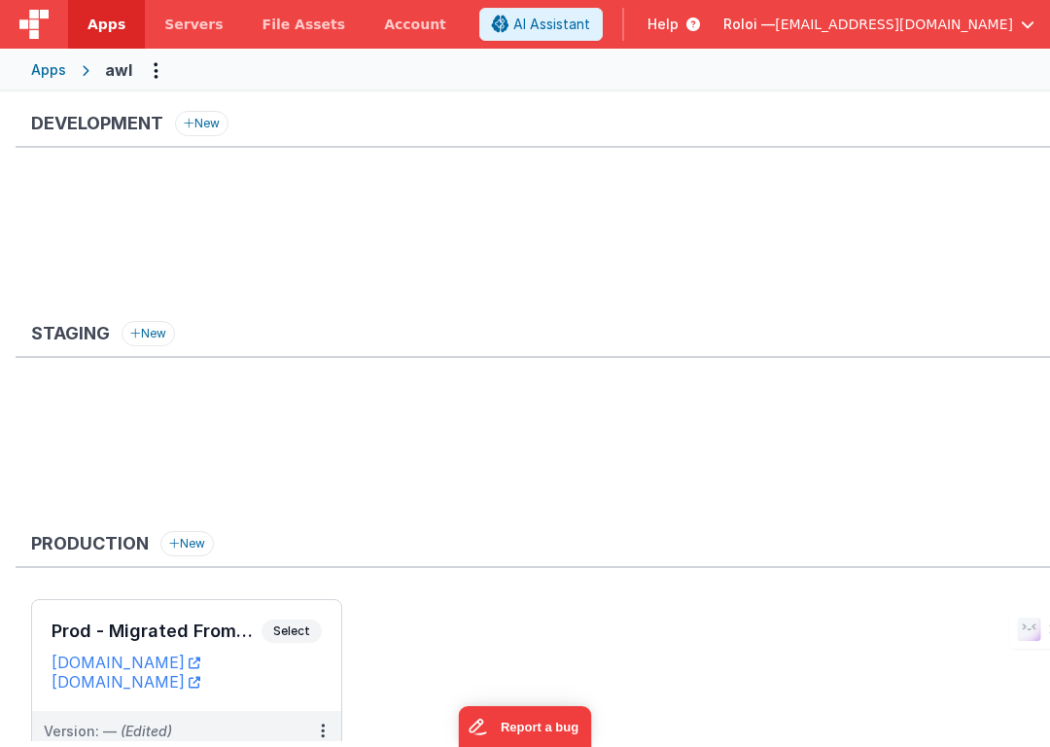
click at [54, 70] on div "Apps" at bounding box center [48, 69] width 35 height 19
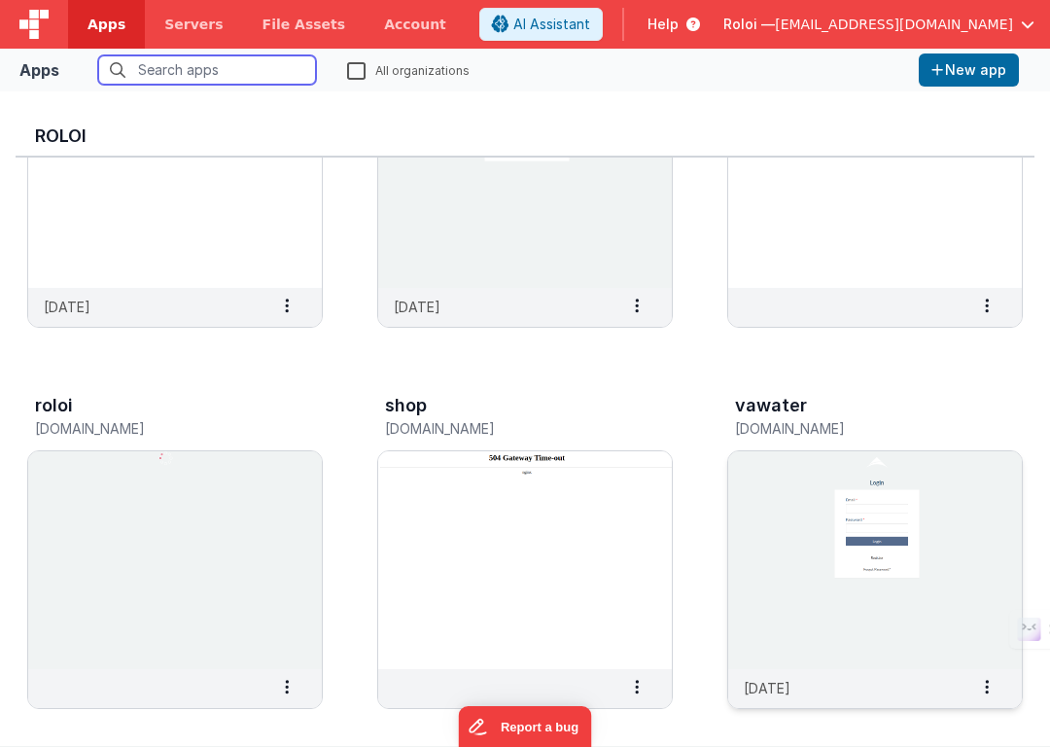
scroll to position [202, 0]
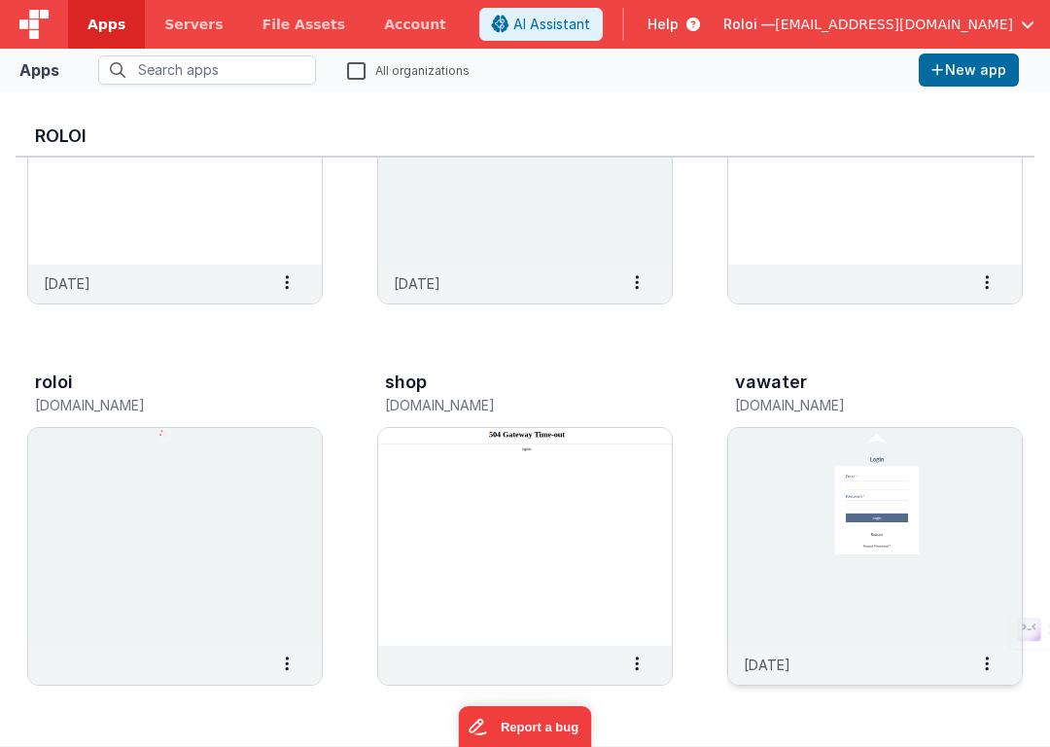
click at [786, 470] on img at bounding box center [875, 537] width 294 height 218
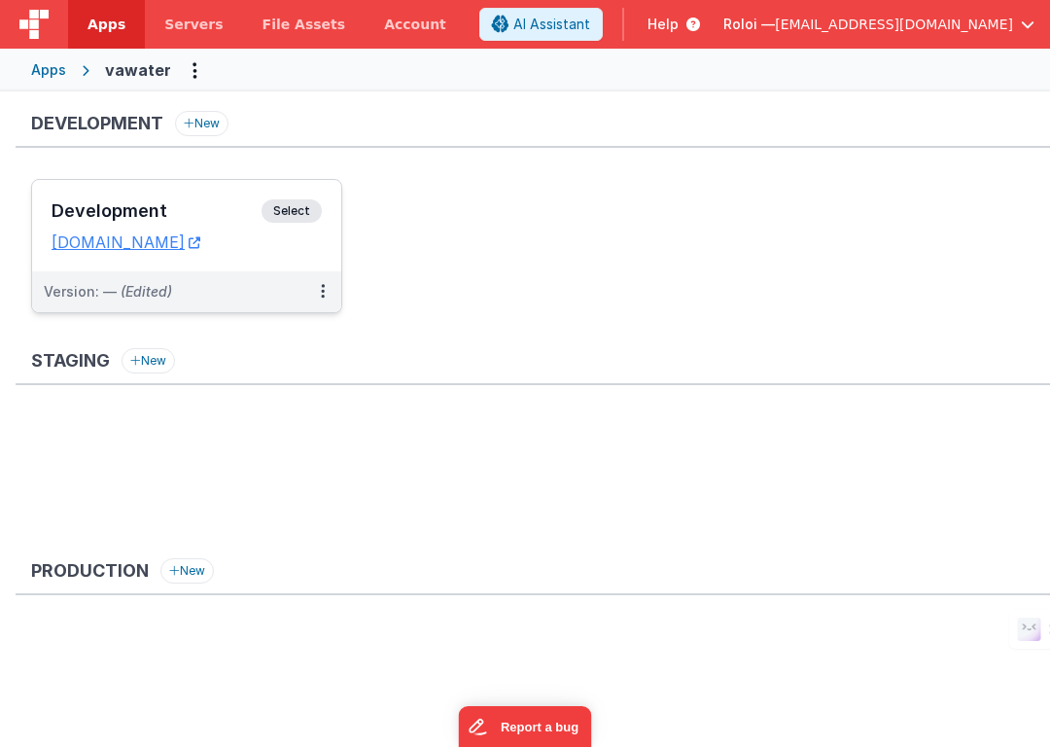
click at [286, 203] on span "Select" at bounding box center [292, 210] width 60 height 23
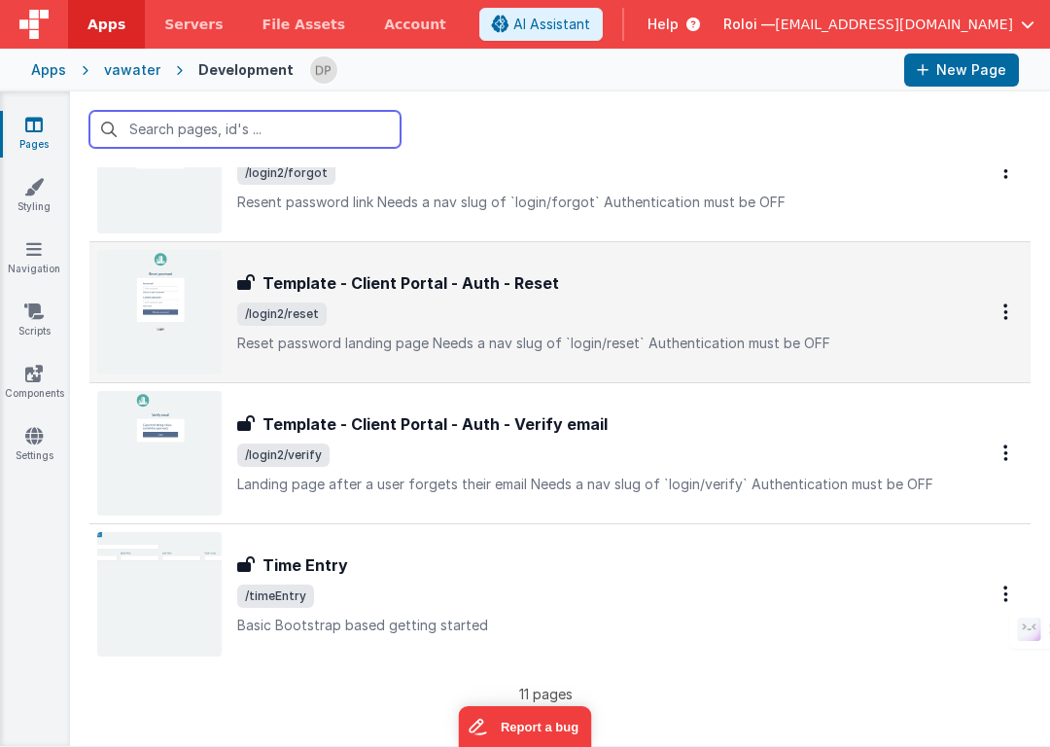
scroll to position [862, 0]
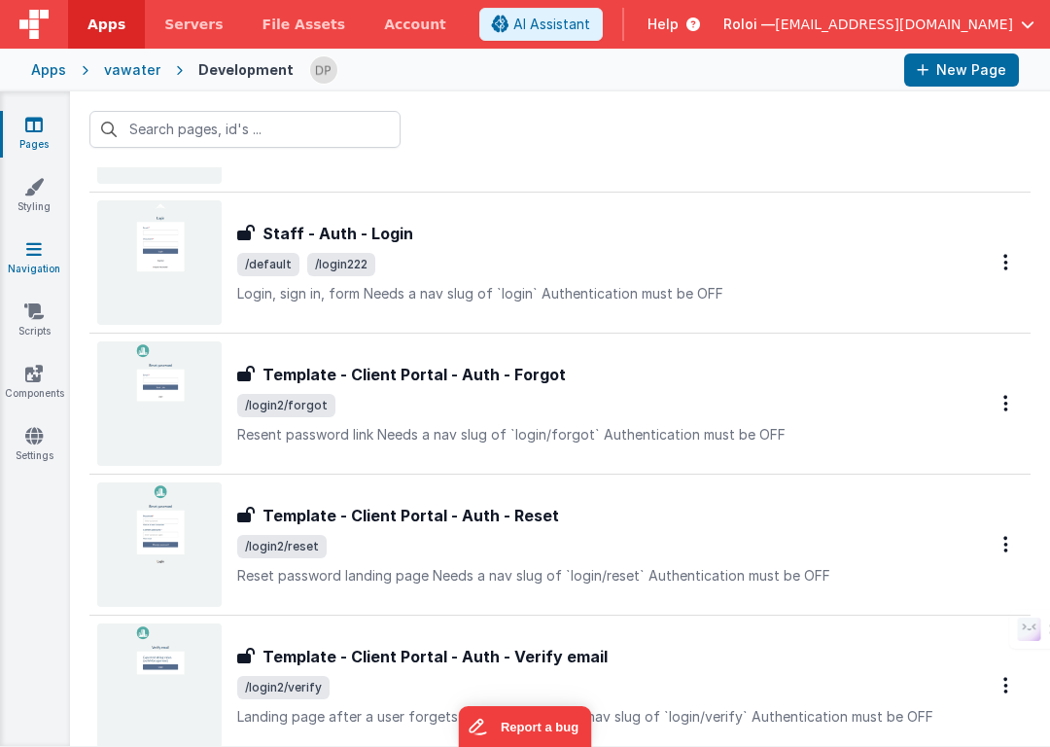
click at [32, 255] on icon at bounding box center [34, 248] width 16 height 19
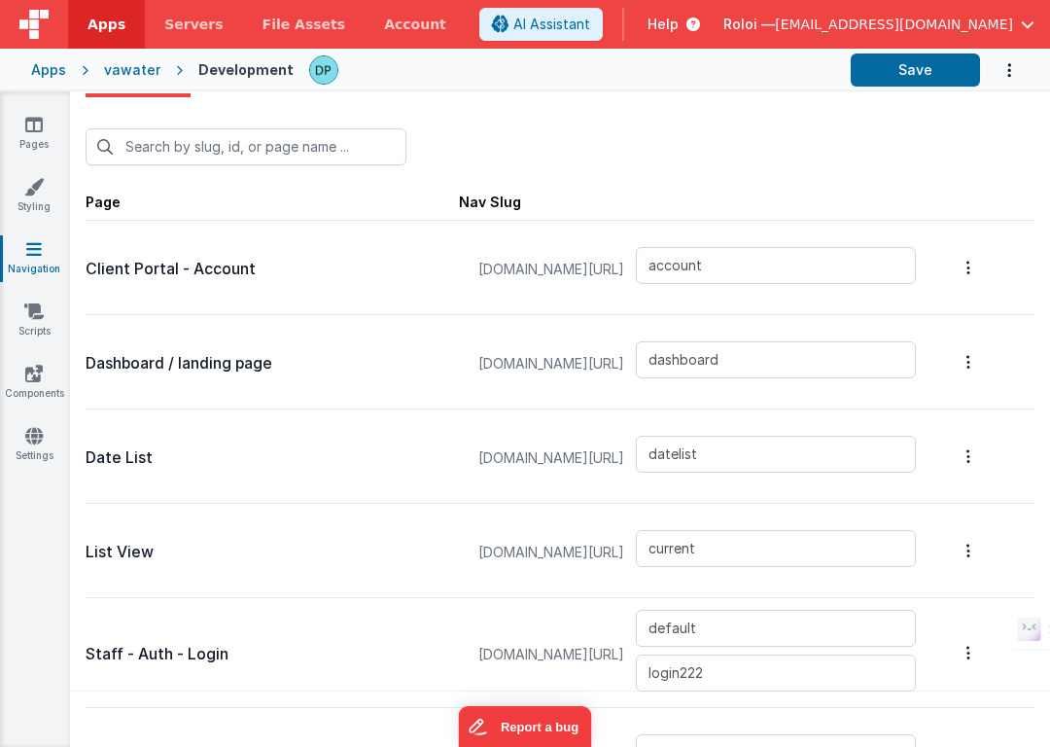
scroll to position [81, 0]
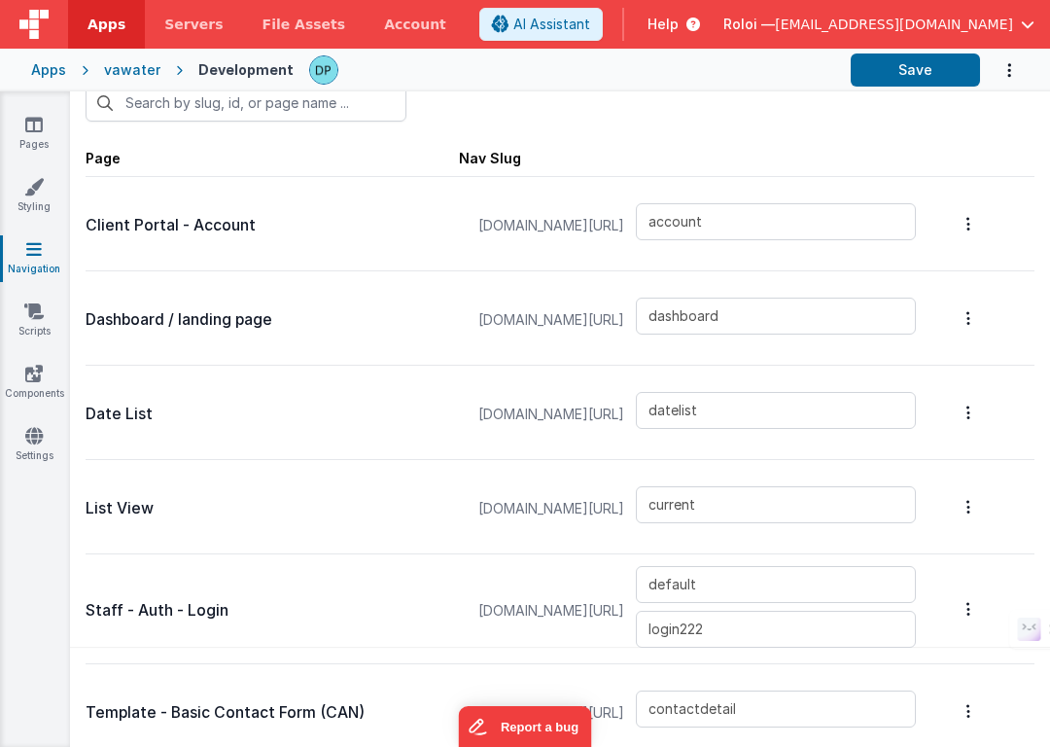
click at [133, 69] on div "vawater" at bounding box center [132, 69] width 56 height 19
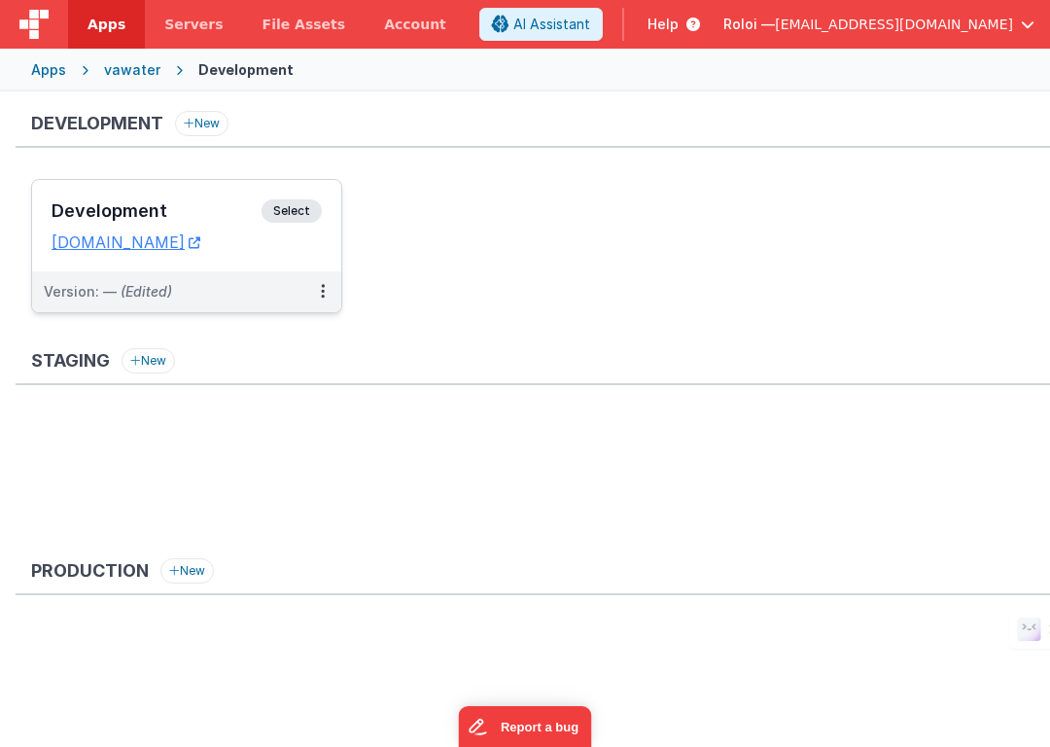
click at [294, 209] on span "Select" at bounding box center [292, 210] width 60 height 23
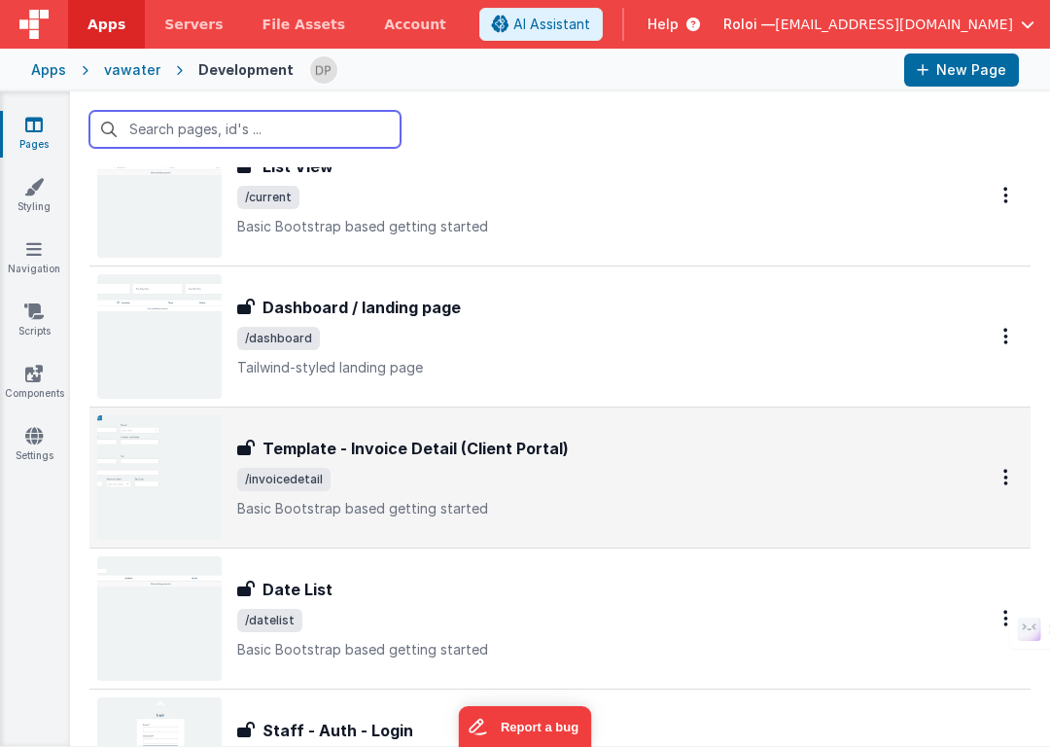
scroll to position [569, 0]
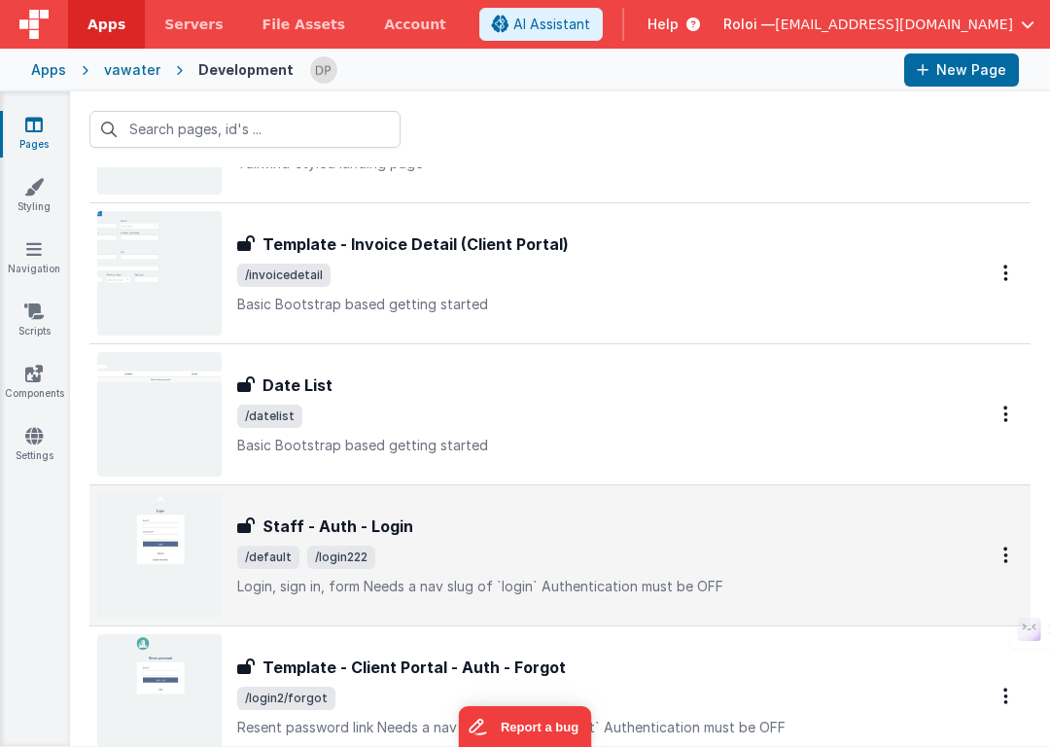
click at [290, 519] on h3 "Staff - Auth - Login" at bounding box center [338, 525] width 151 height 23
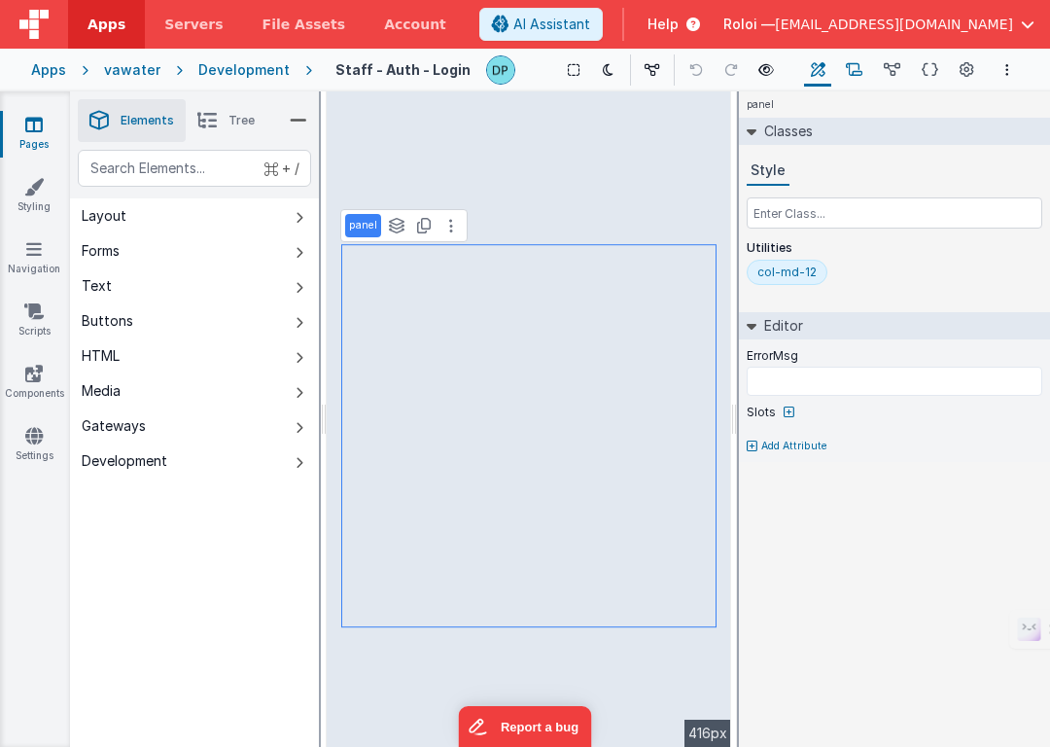
click at [862, 69] on icon at bounding box center [854, 70] width 17 height 20
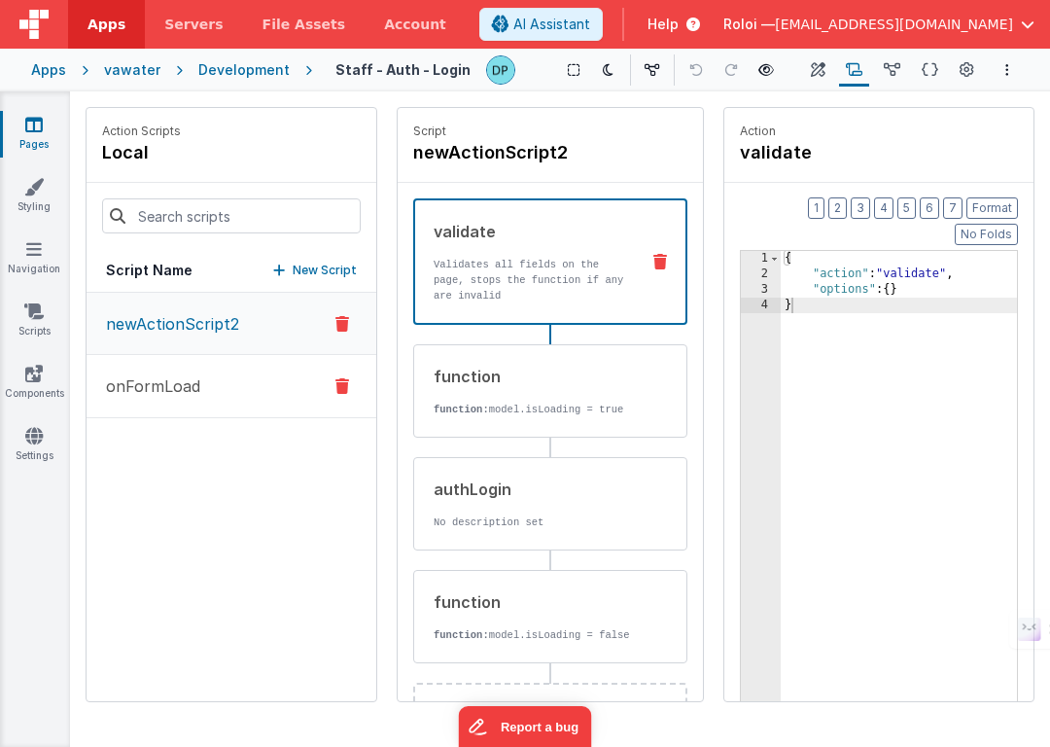
click at [193, 376] on p "onFormLoad" at bounding box center [147, 385] width 106 height 23
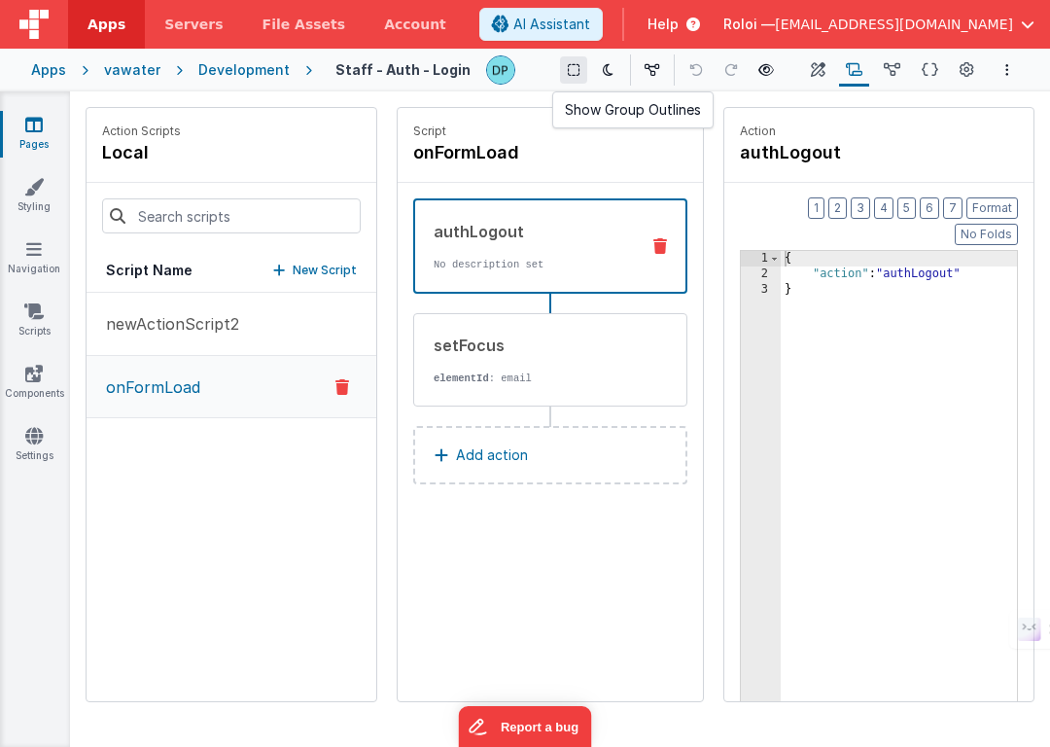
click at [560, 63] on button at bounding box center [573, 69] width 27 height 27
click at [815, 67] on icon at bounding box center [818, 70] width 15 height 20
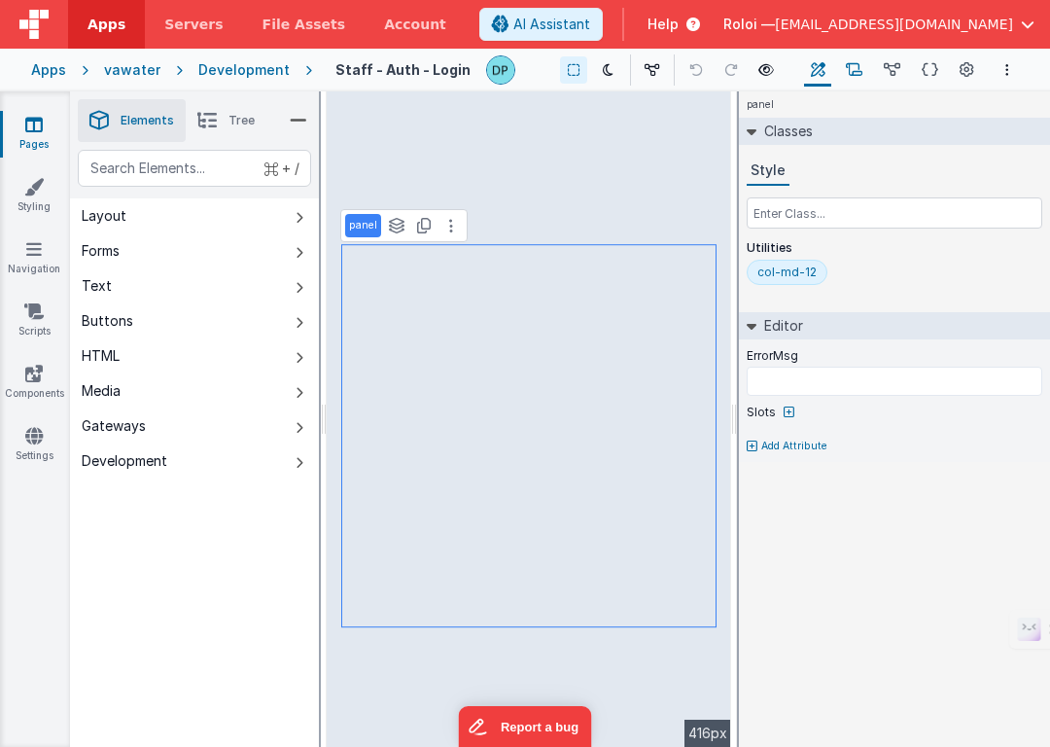
click at [850, 70] on icon at bounding box center [854, 70] width 17 height 20
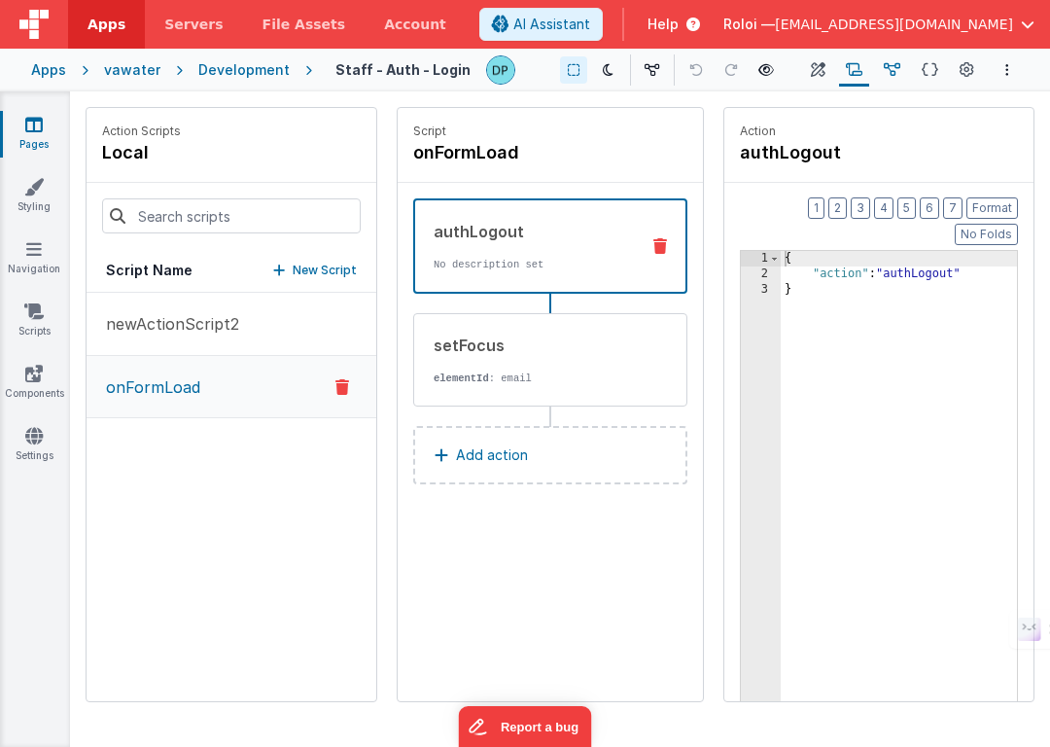
click at [887, 70] on icon at bounding box center [892, 70] width 17 height 20
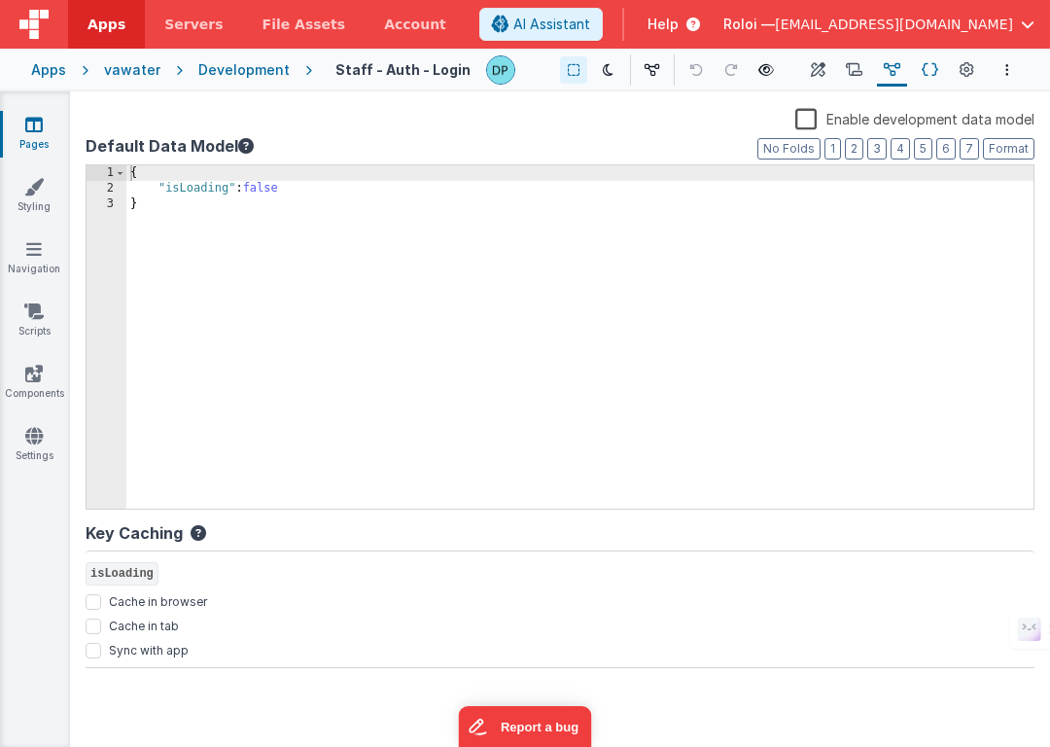
click at [923, 67] on icon at bounding box center [930, 70] width 17 height 20
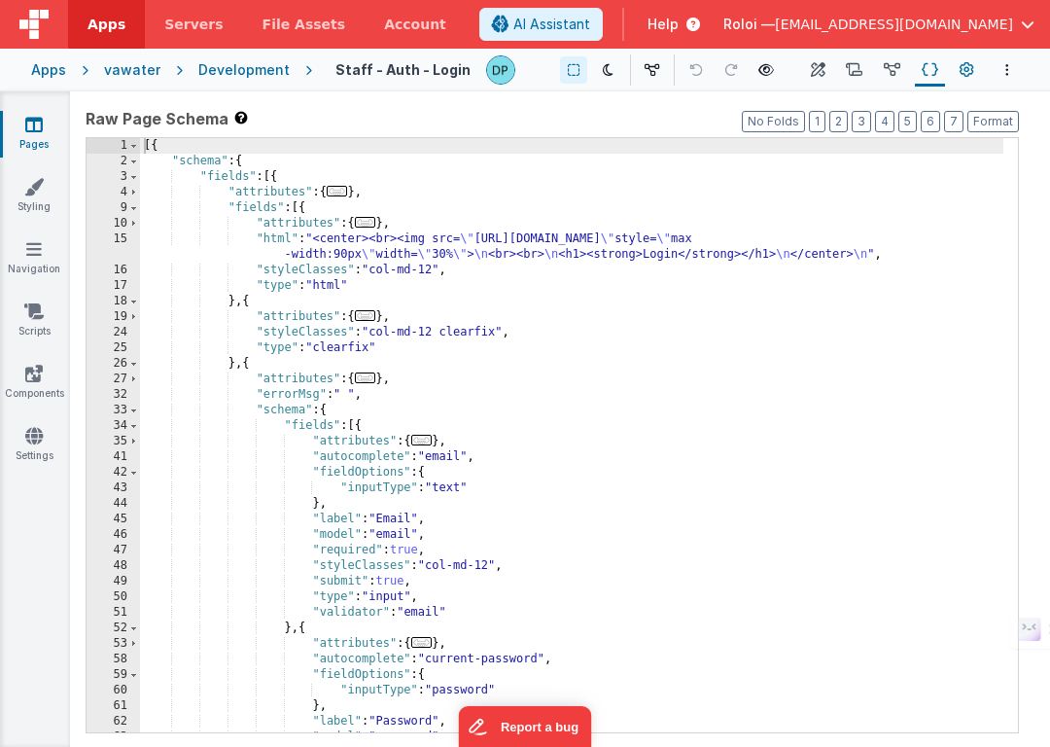
click at [967, 70] on icon at bounding box center [967, 70] width 15 height 20
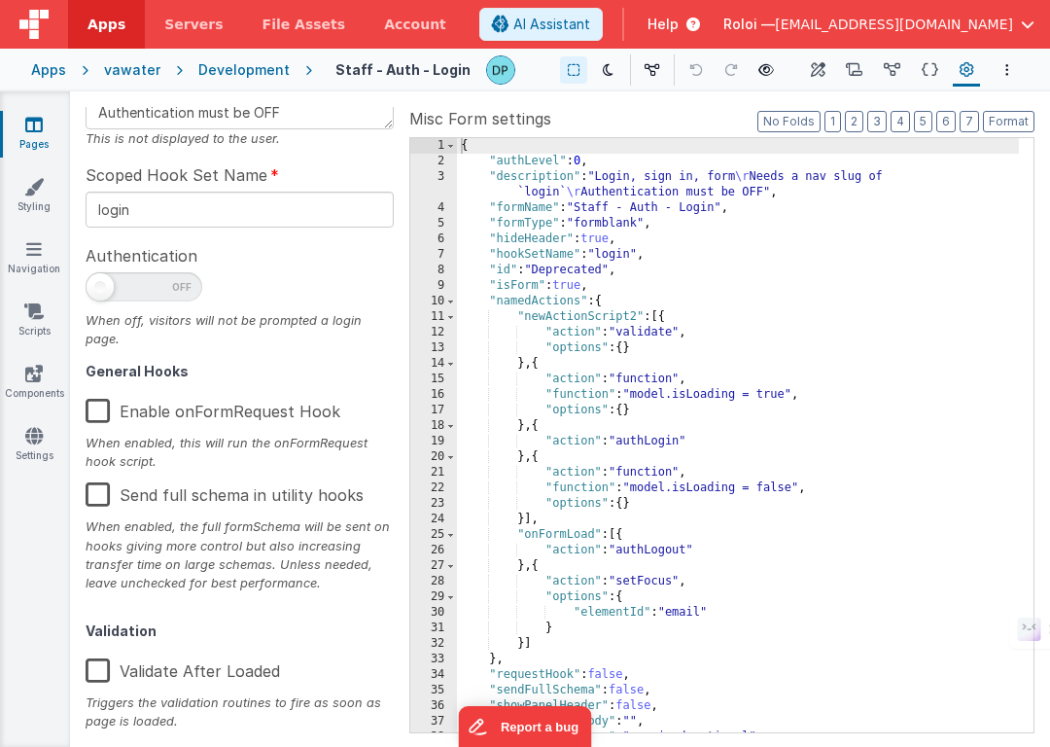
scroll to position [295, 0]
